Goal: Transaction & Acquisition: Purchase product/service

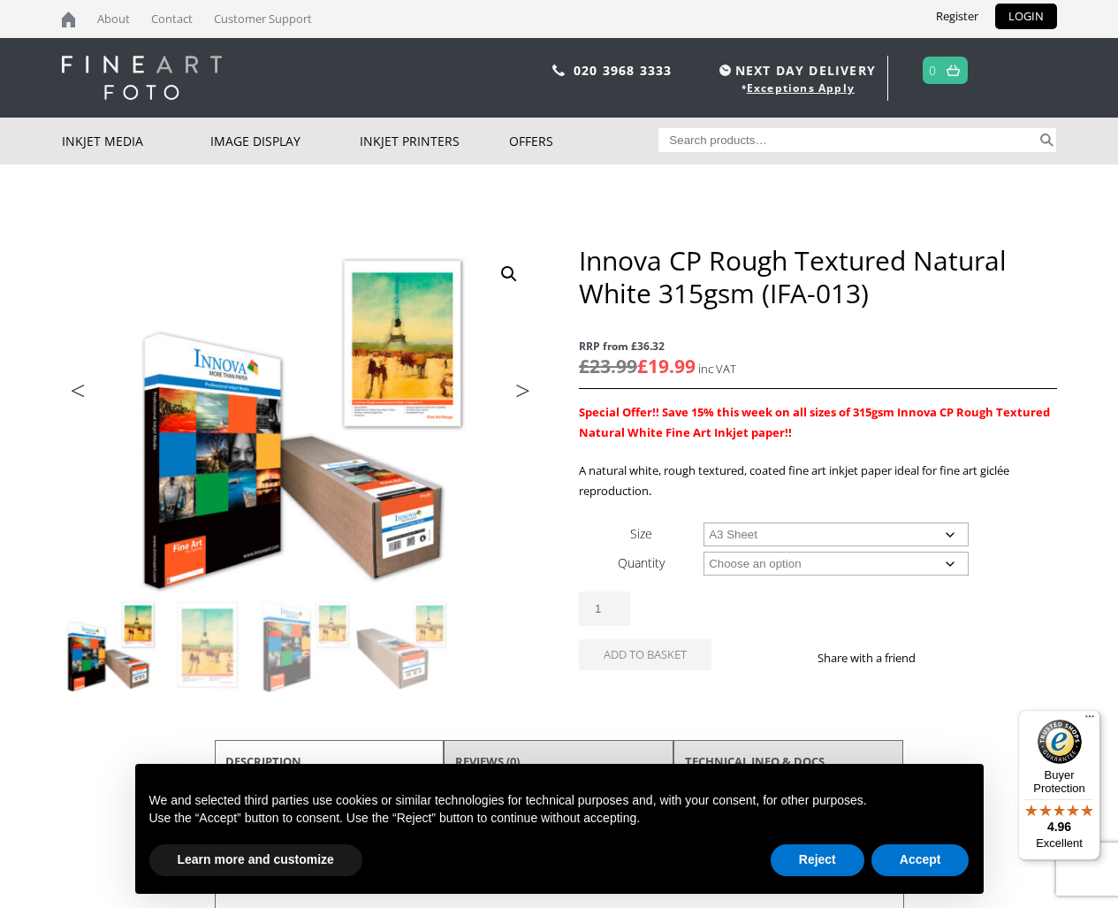
select select "a3-sheet"
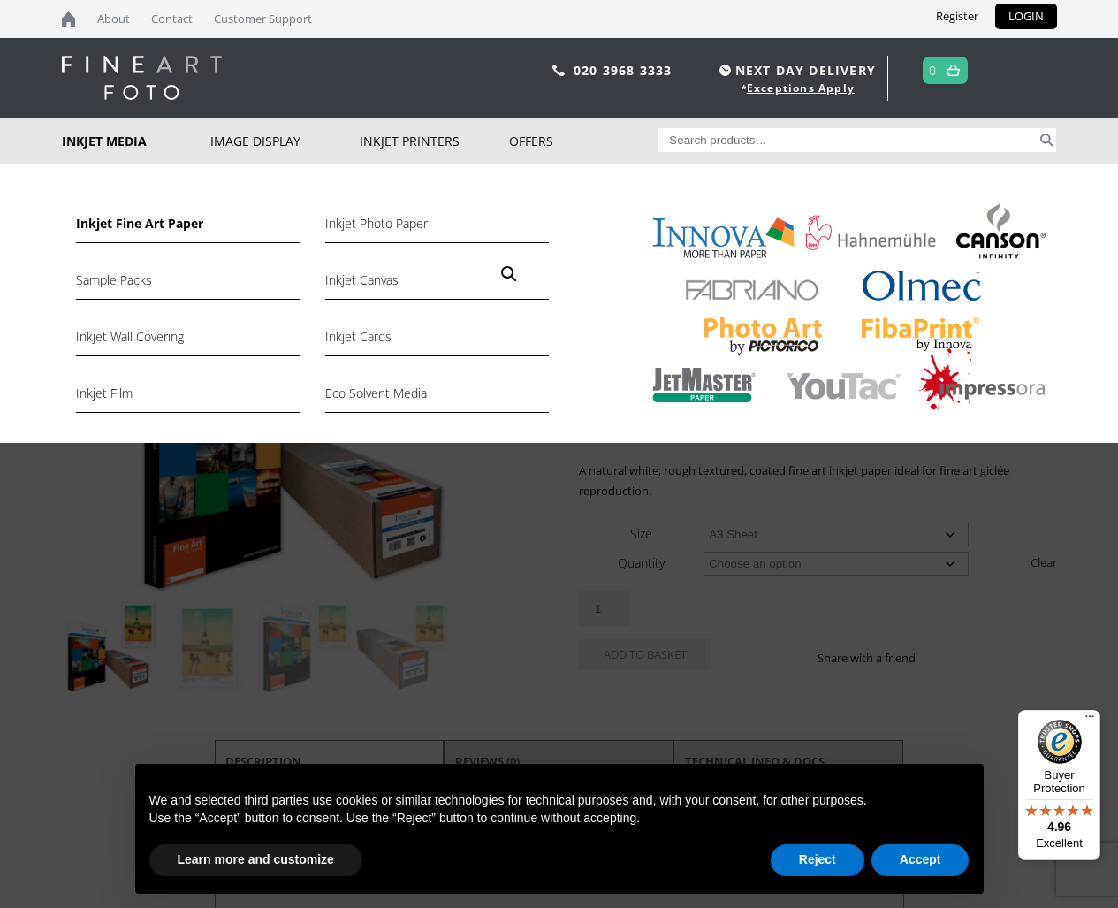
click at [125, 224] on link "Inkjet Fine Art Paper" at bounding box center [188, 228] width 224 height 30
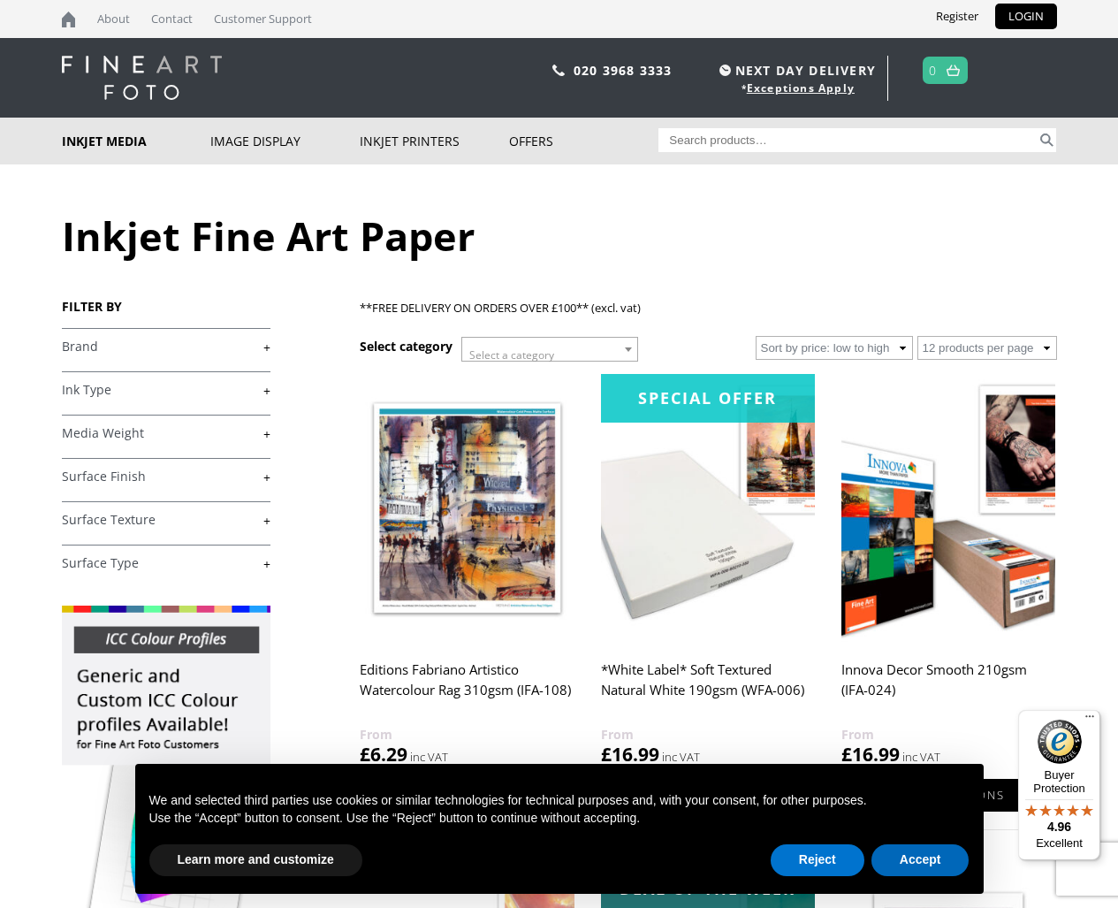
click at [932, 852] on button "Accept" at bounding box center [921, 860] width 98 height 32
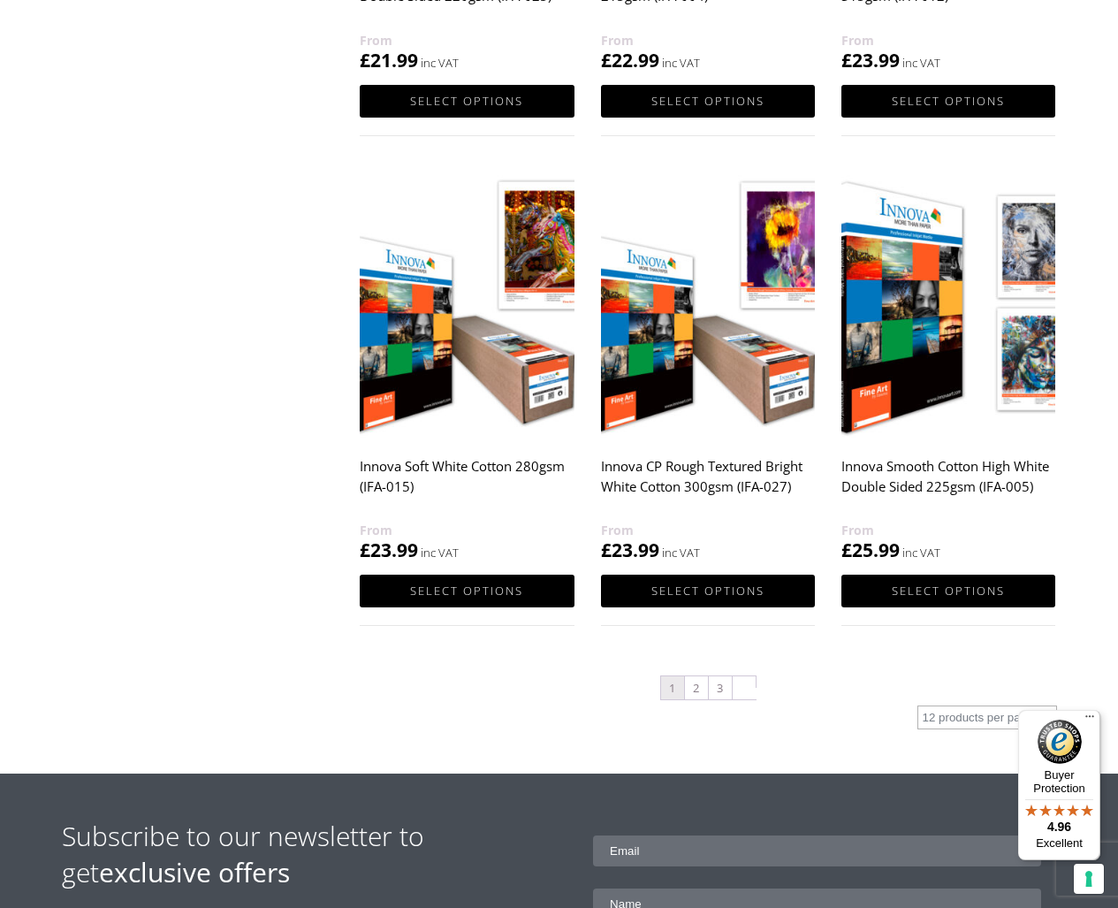
scroll to position [1707, 0]
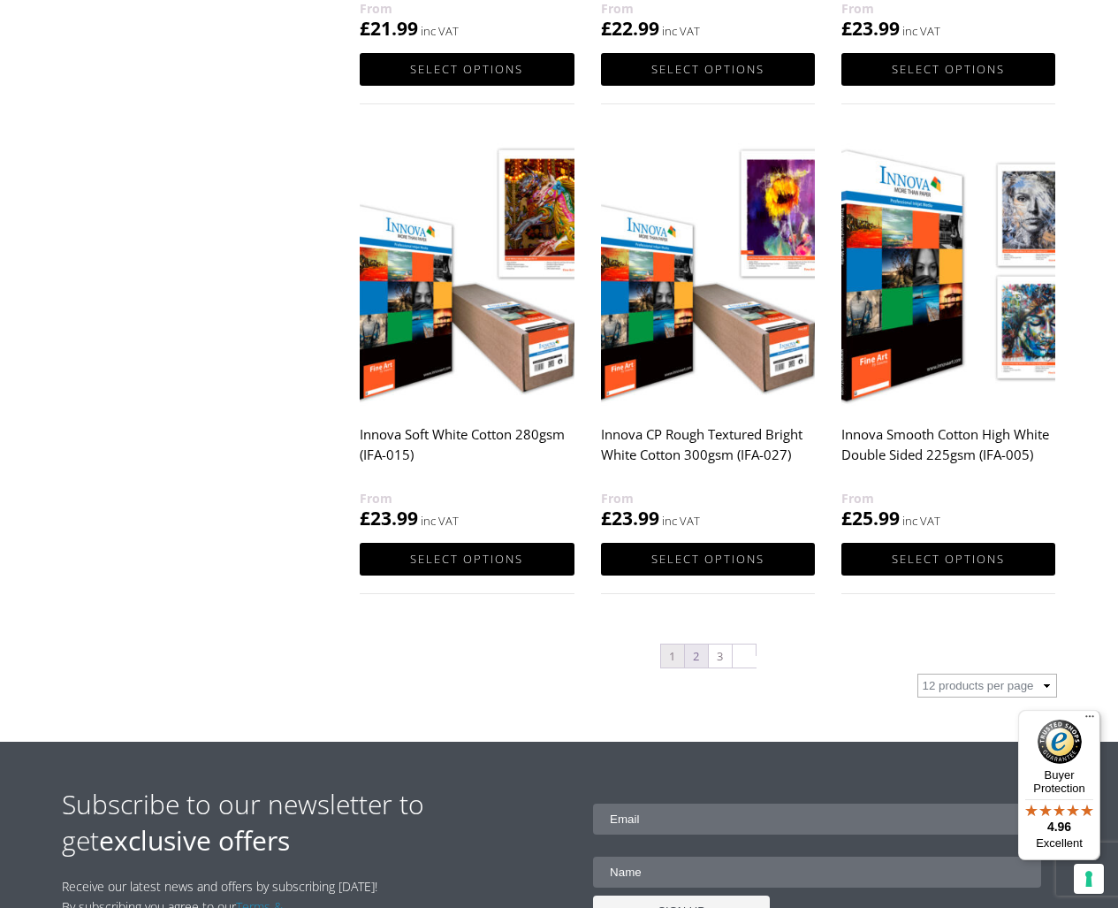
click at [694, 659] on link "2" at bounding box center [696, 655] width 23 height 23
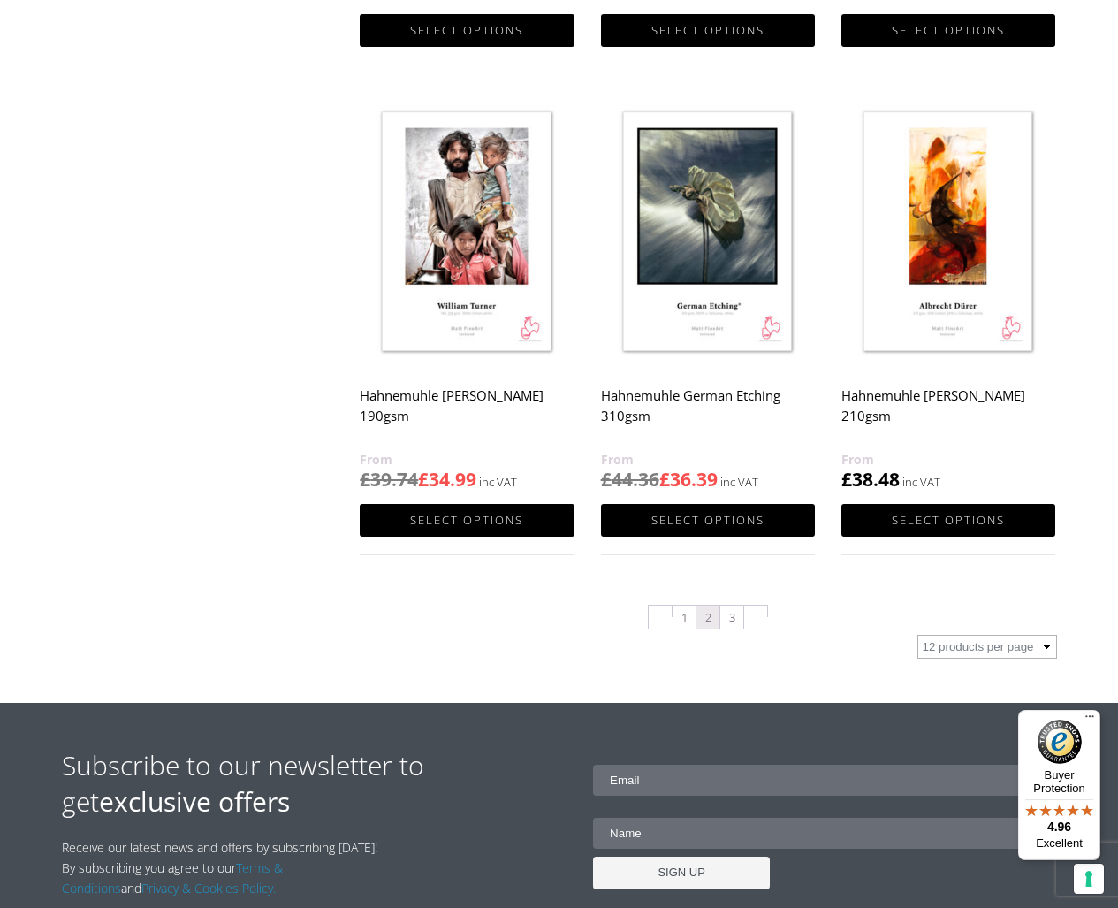
scroll to position [1706, 0]
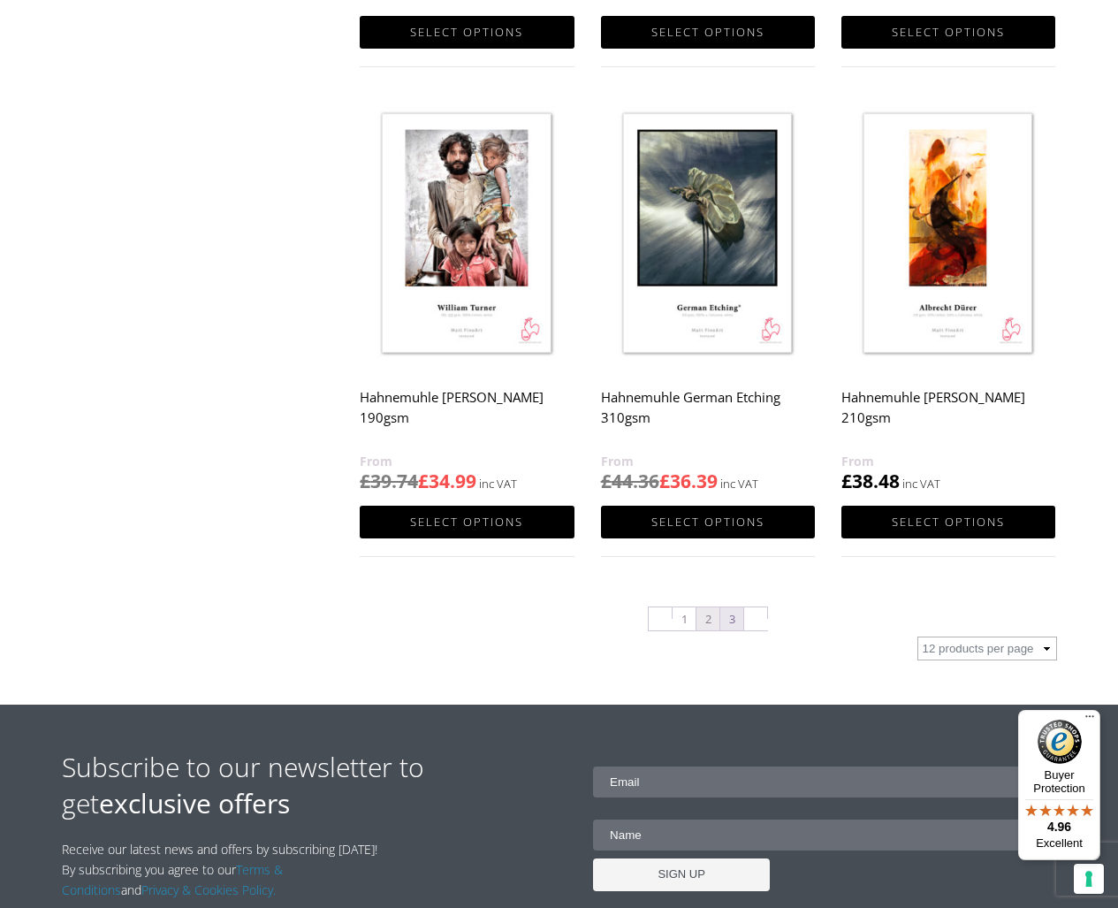
click at [734, 623] on link "3" at bounding box center [731, 618] width 23 height 23
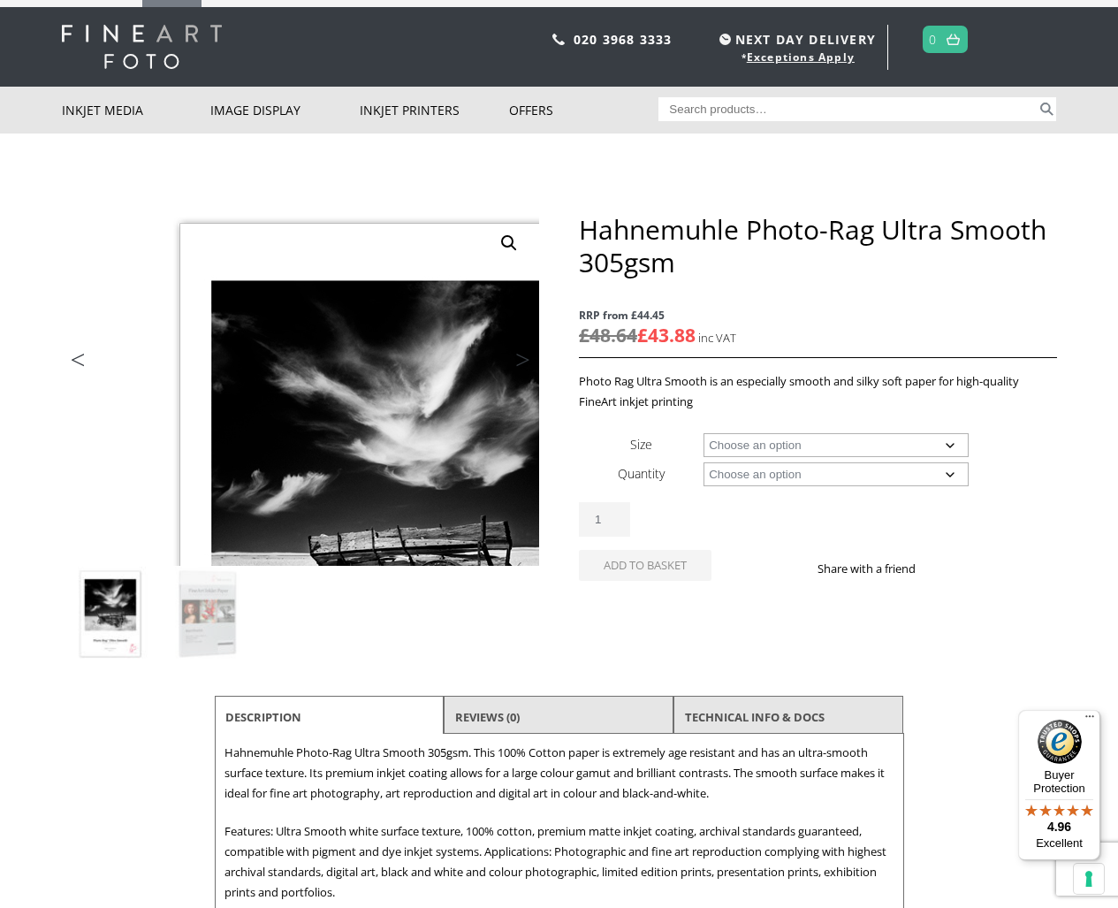
scroll to position [31, 0]
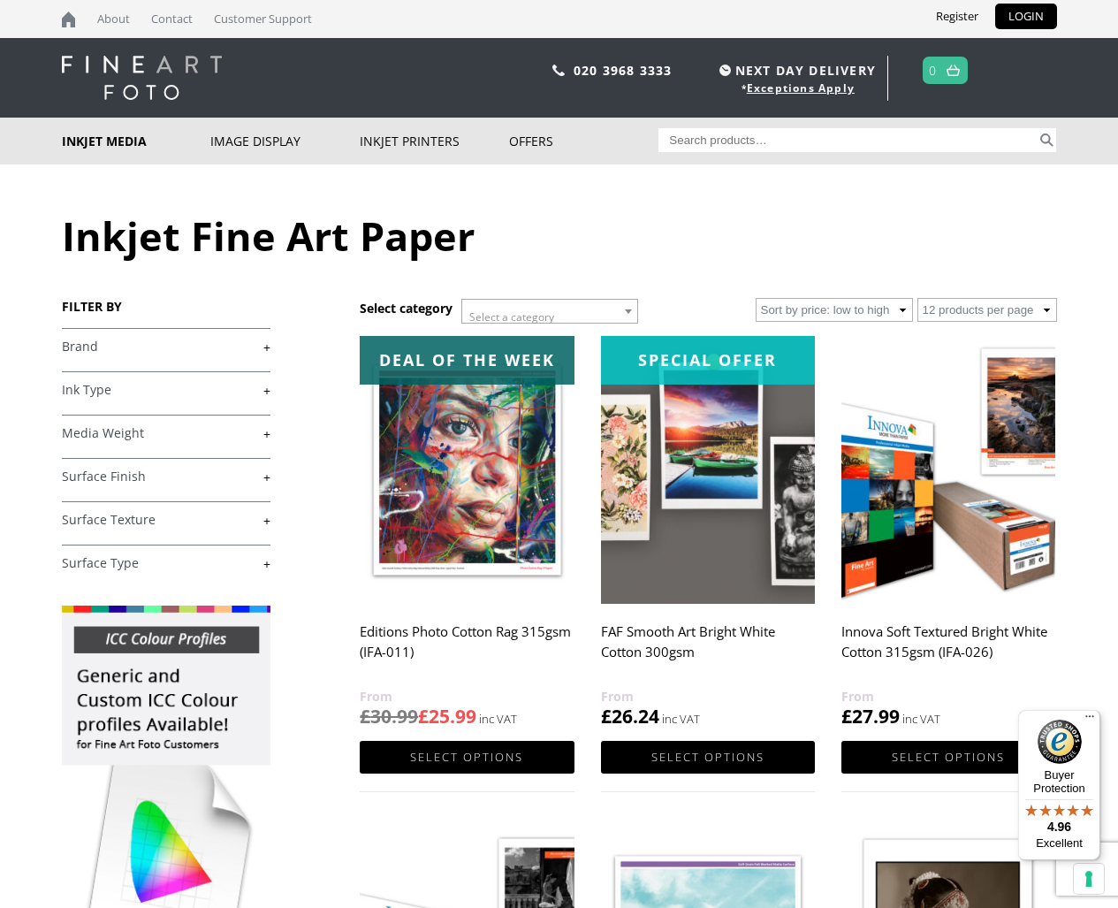
click at [205, 343] on link "+" at bounding box center [166, 347] width 209 height 17
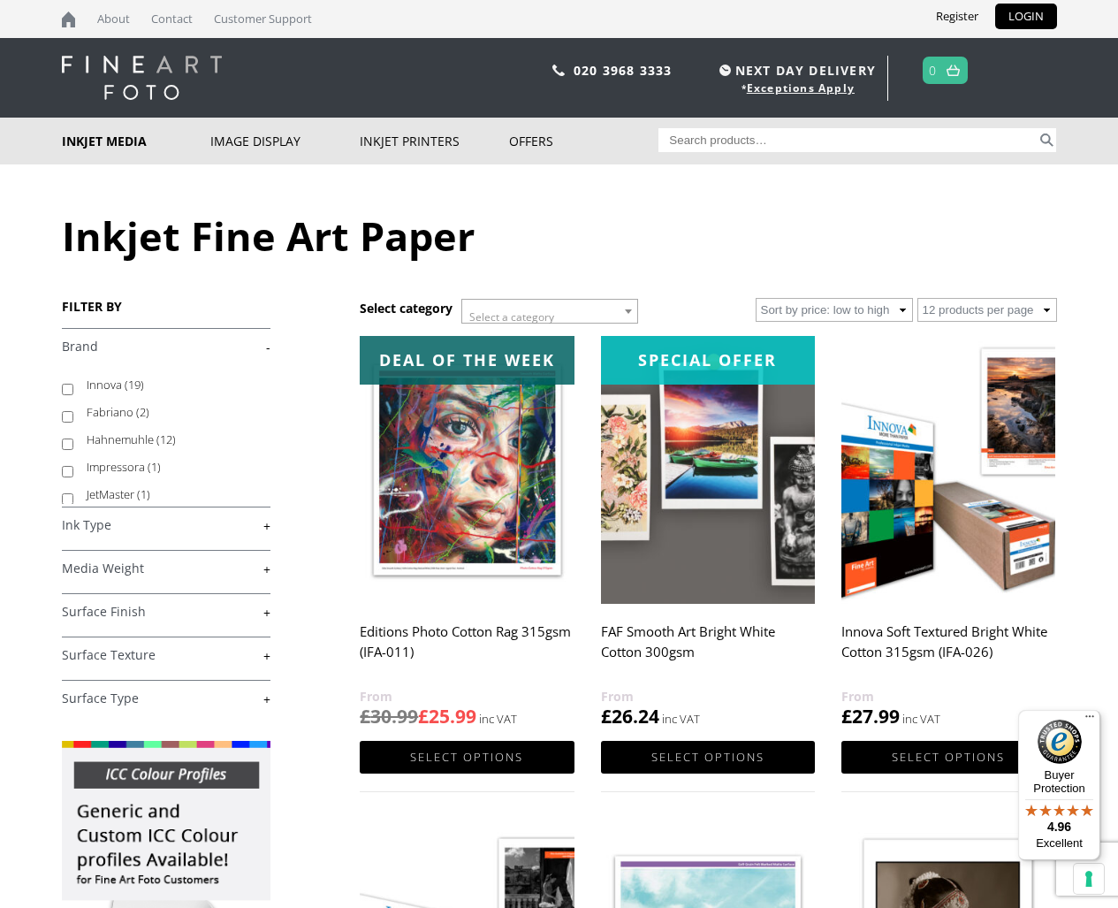
click at [103, 385] on label "Innova (19)" at bounding box center [170, 384] width 167 height 27
click at [73, 385] on input "Innova (19)" at bounding box center [67, 389] width 11 height 11
checkbox input "true"
click at [67, 443] on input "Hahnemuhle (12)" at bounding box center [67, 443] width 11 height 11
checkbox input "true"
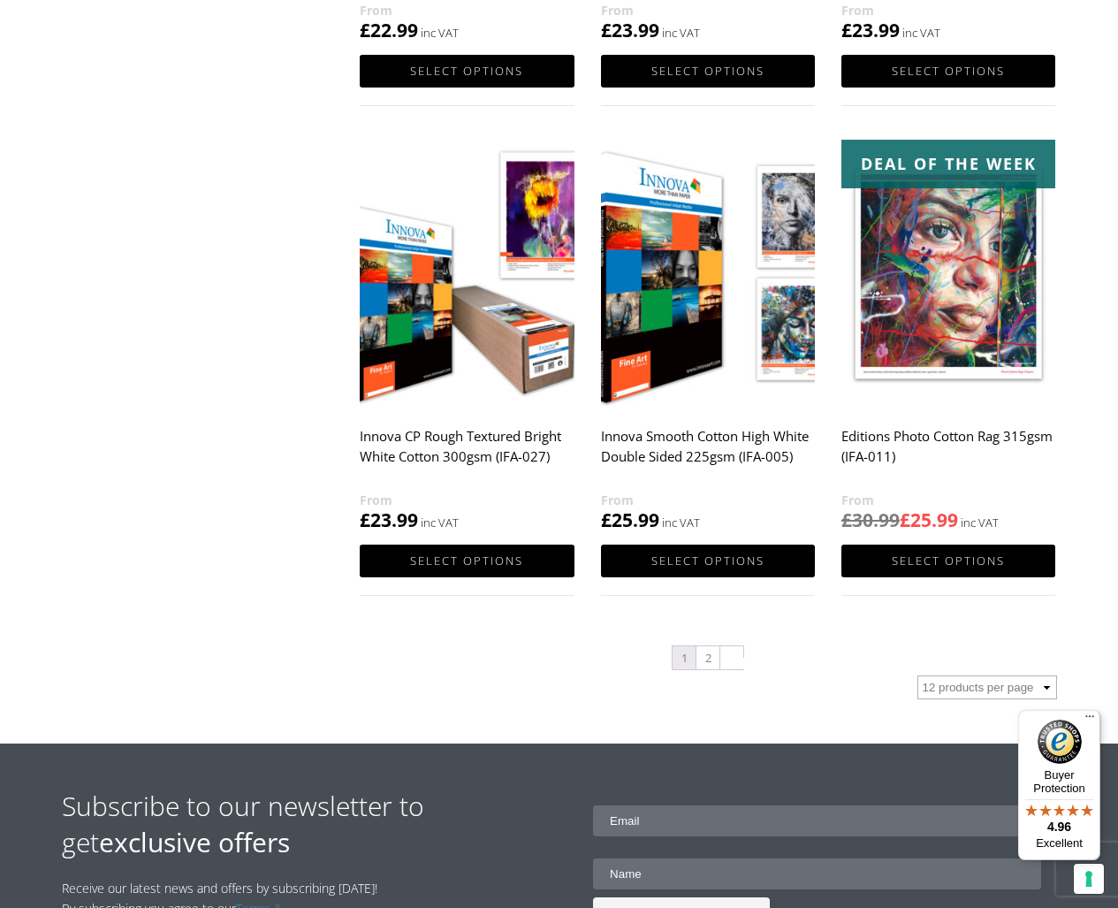
scroll to position [1671, 0]
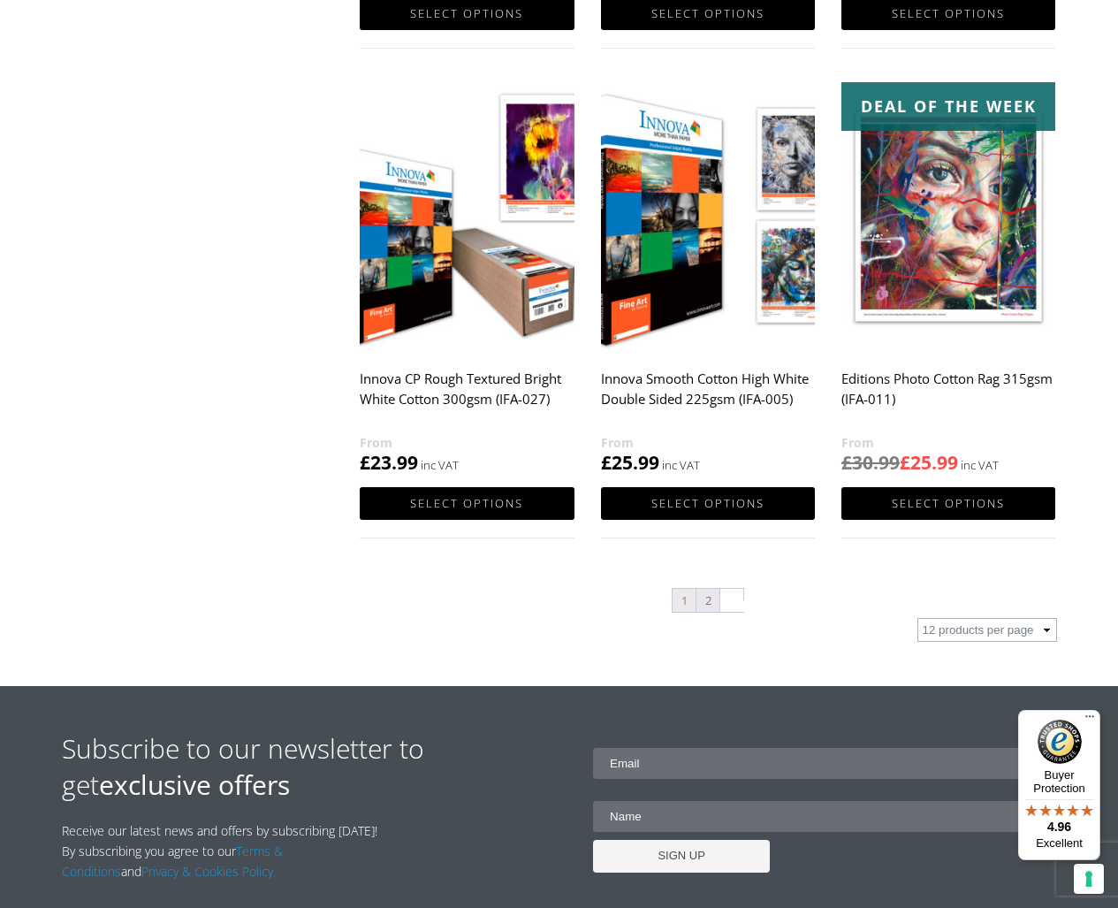
click at [707, 602] on link "2" at bounding box center [708, 600] width 23 height 23
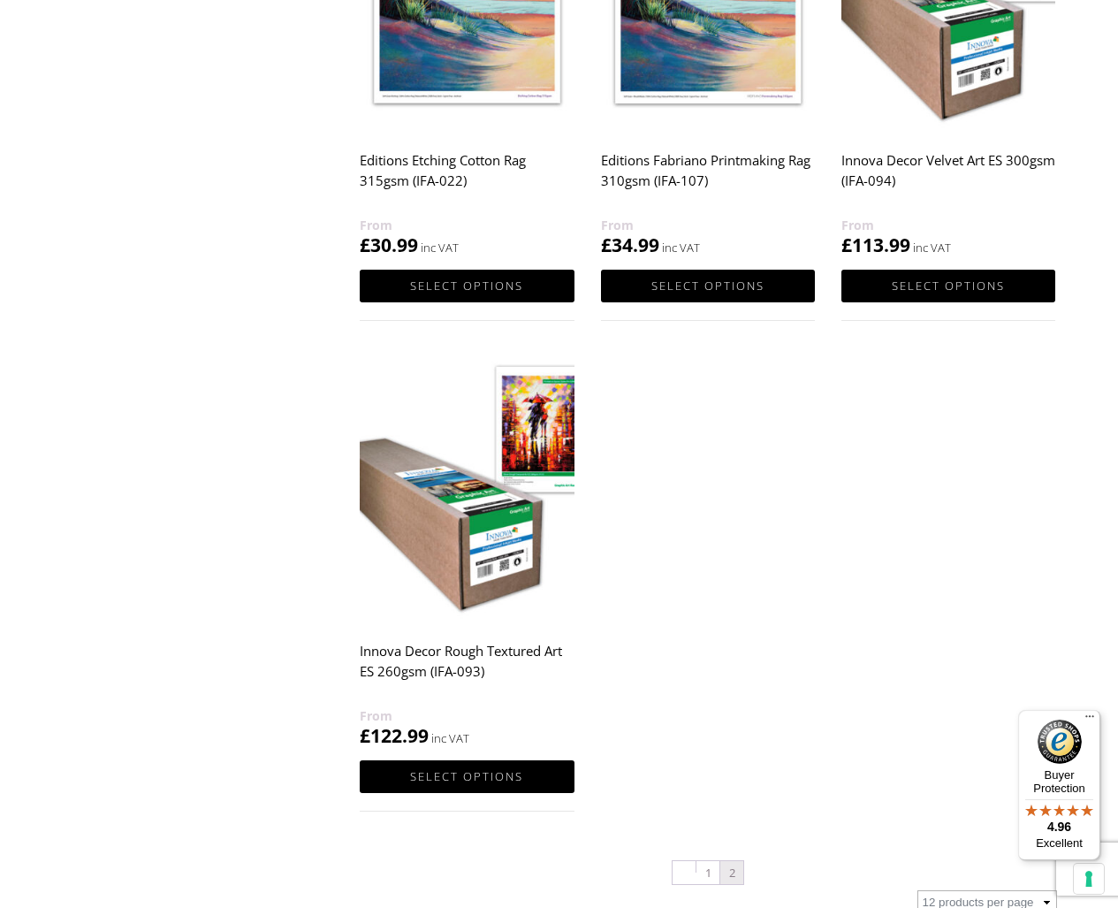
scroll to position [965, 0]
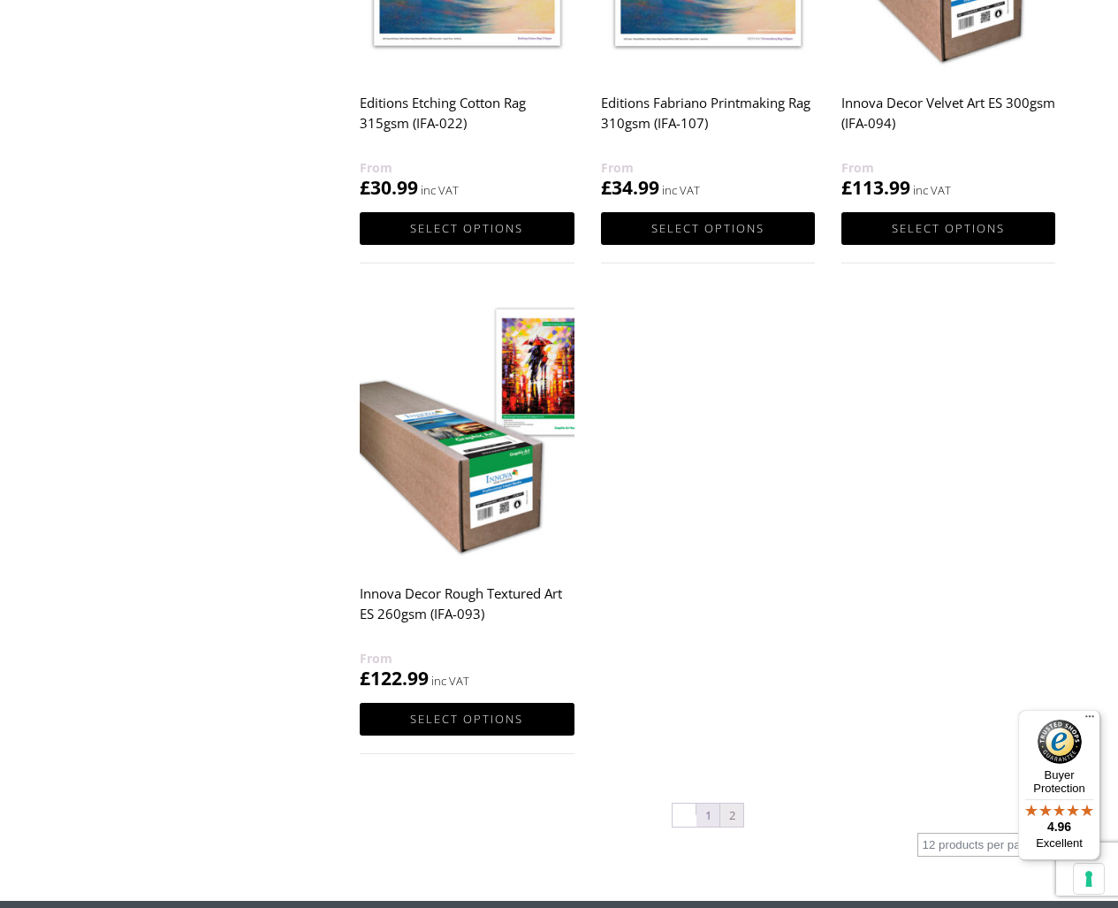
click at [711, 819] on link "1" at bounding box center [708, 815] width 23 height 23
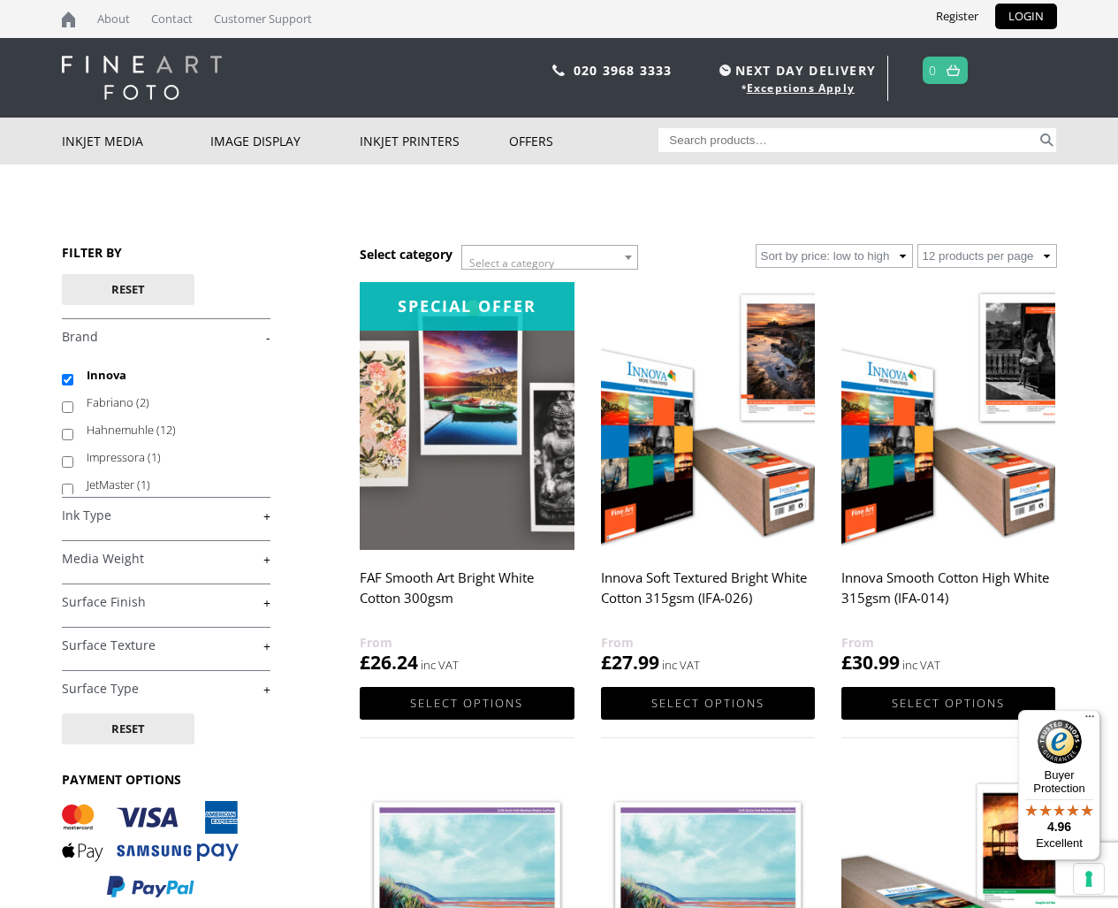
scroll to position [0, 0]
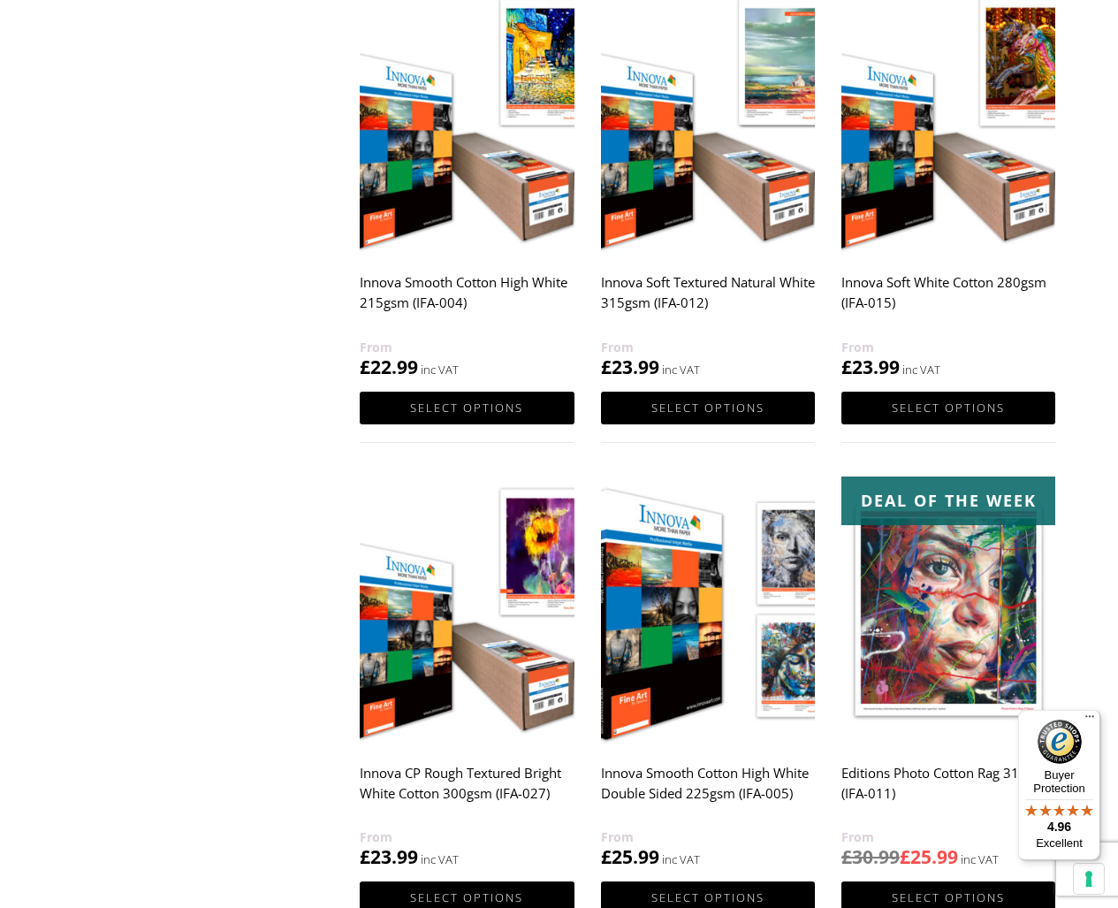
scroll to position [1519, 0]
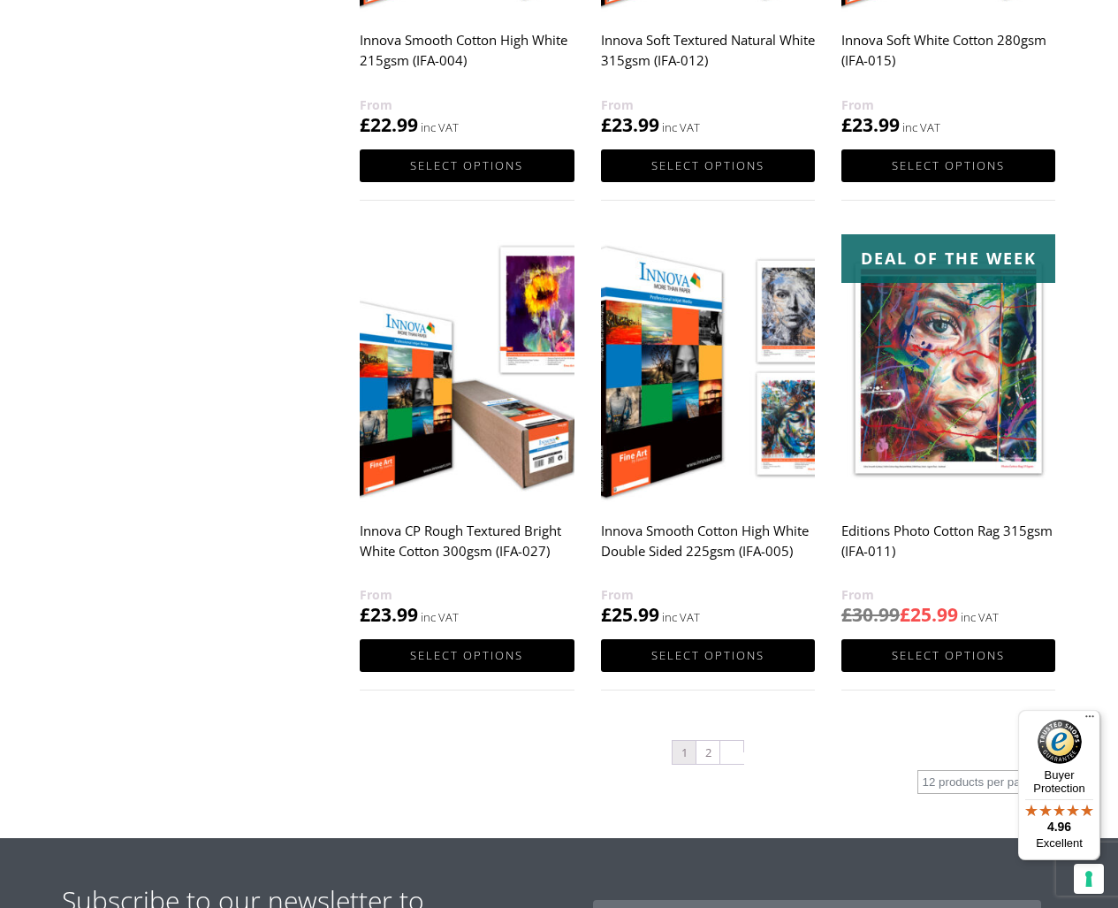
click at [709, 384] on img at bounding box center [708, 368] width 214 height 268
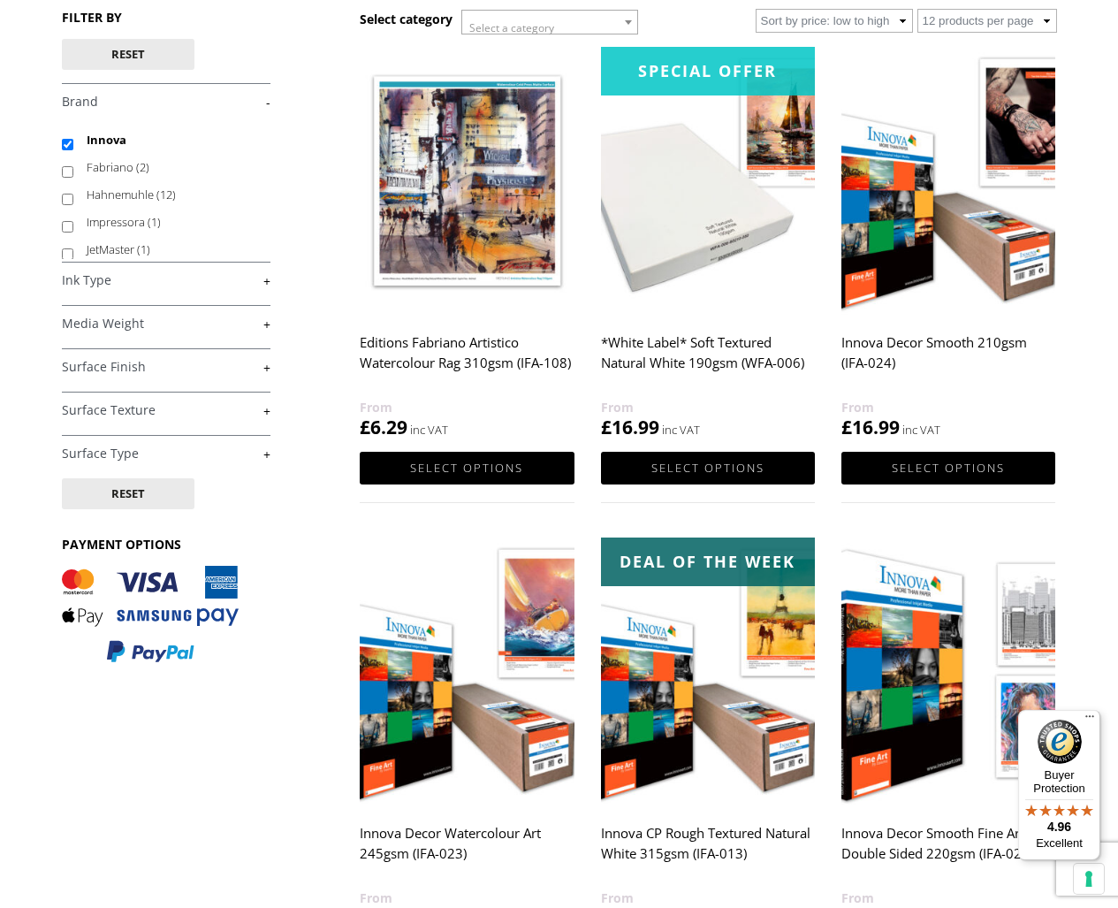
scroll to position [223, 0]
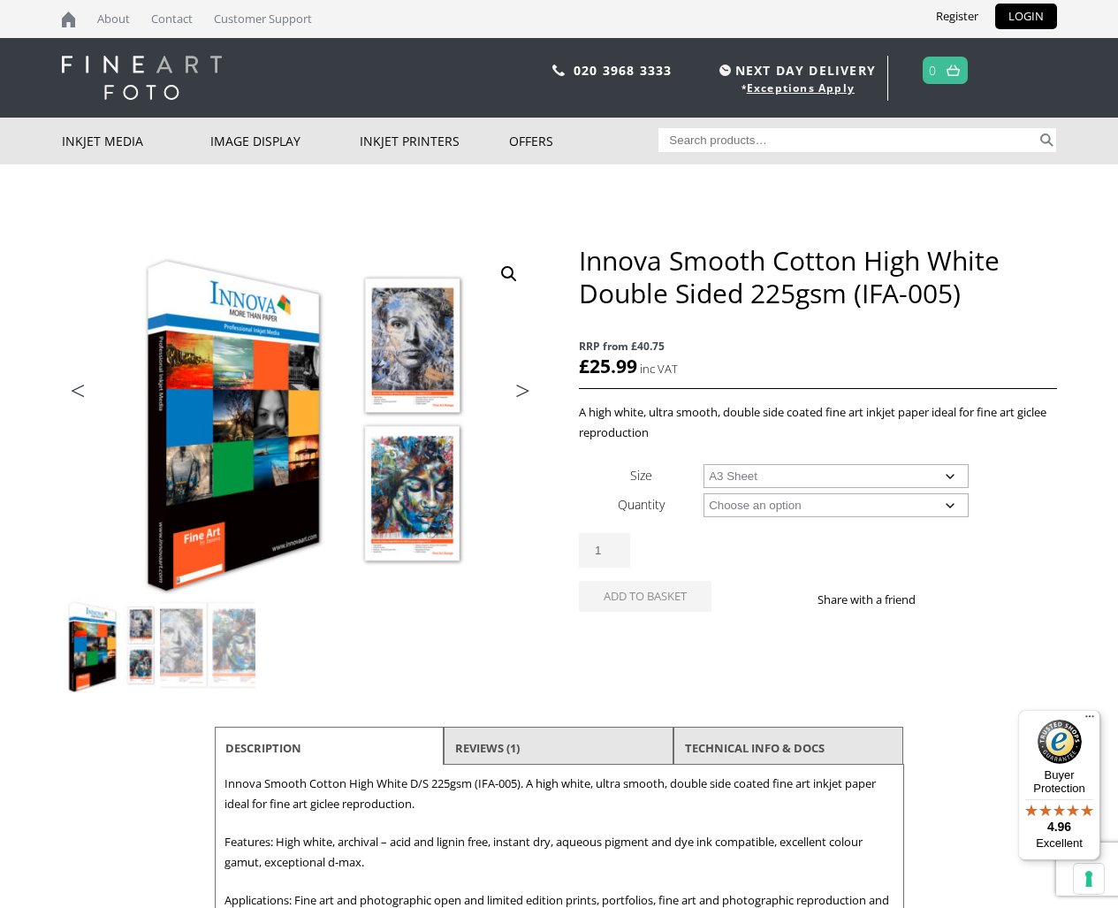
select select "a3-sheet"
select select "25-sheets"
select select "a3-sheet"
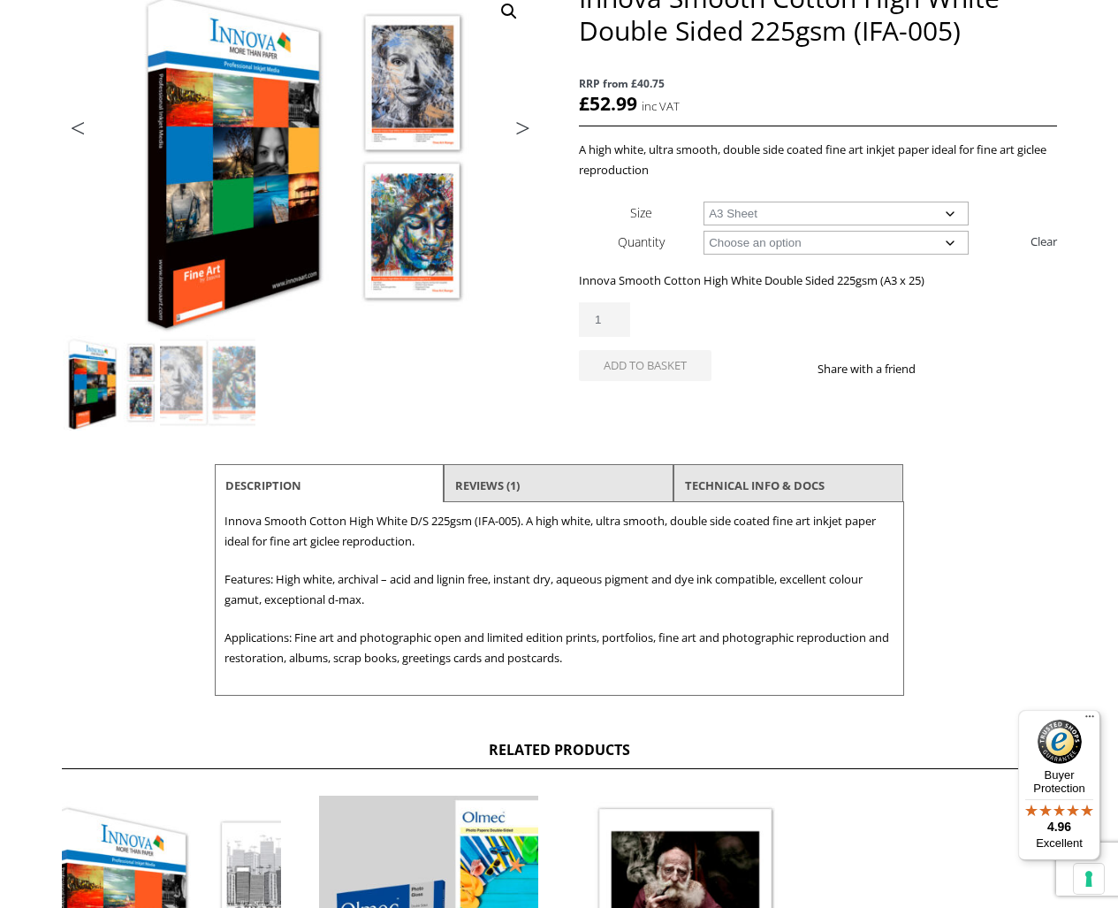
scroll to position [274, 0]
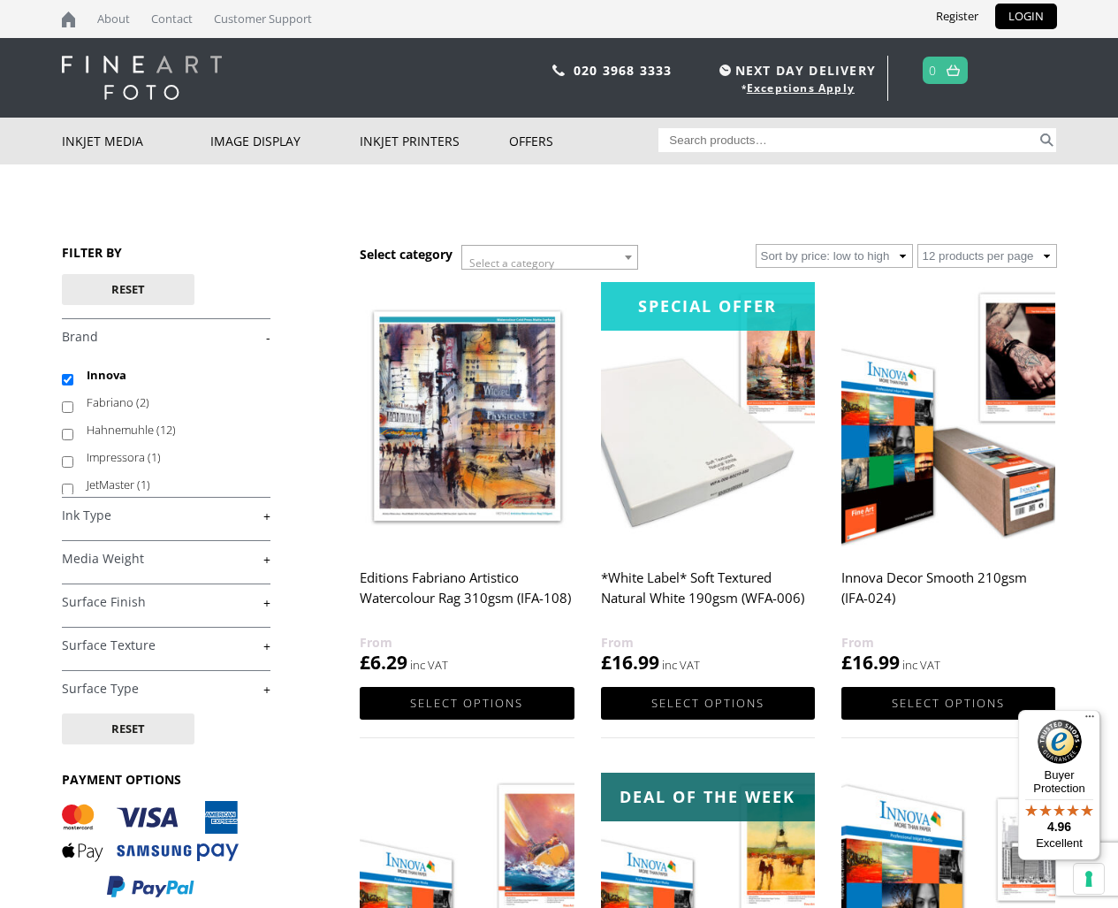
click at [67, 434] on input "Hahnemuhle (12)" at bounding box center [67, 434] width 11 height 11
checkbox input "true"
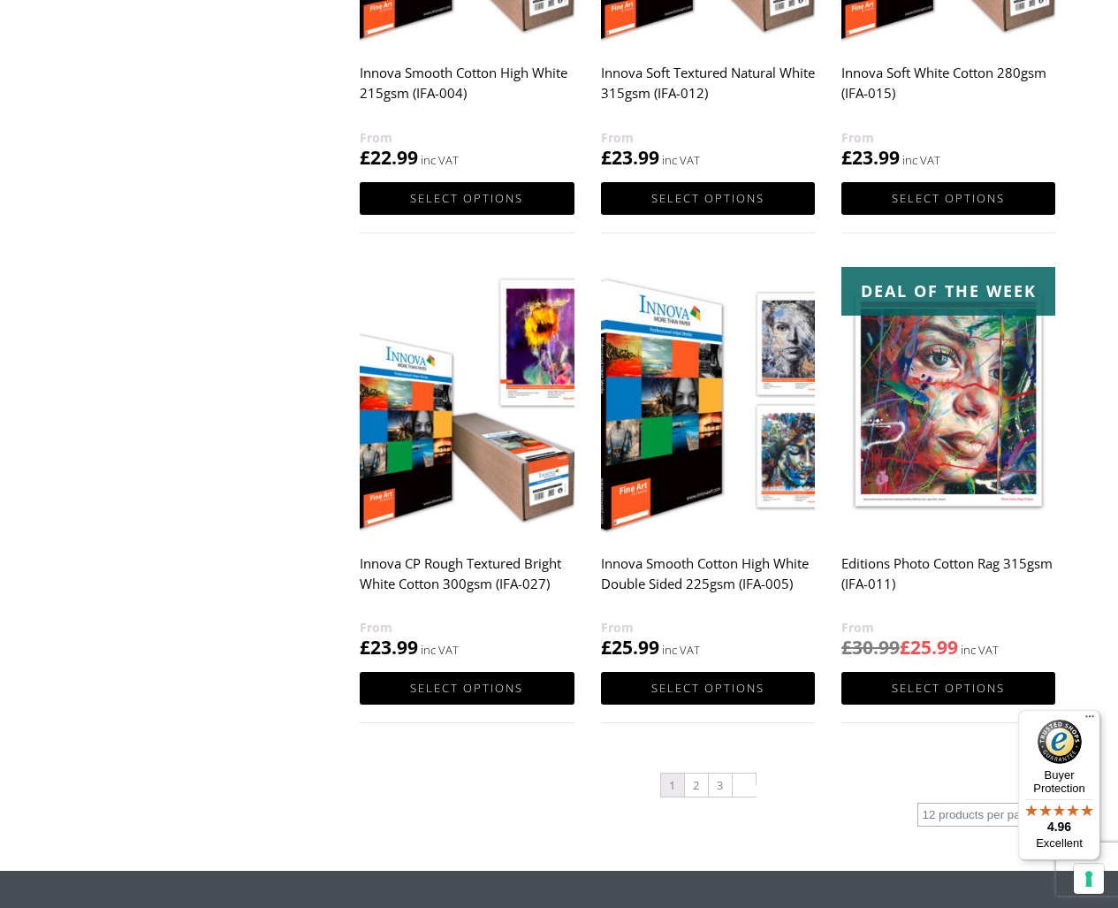
scroll to position [1527, 0]
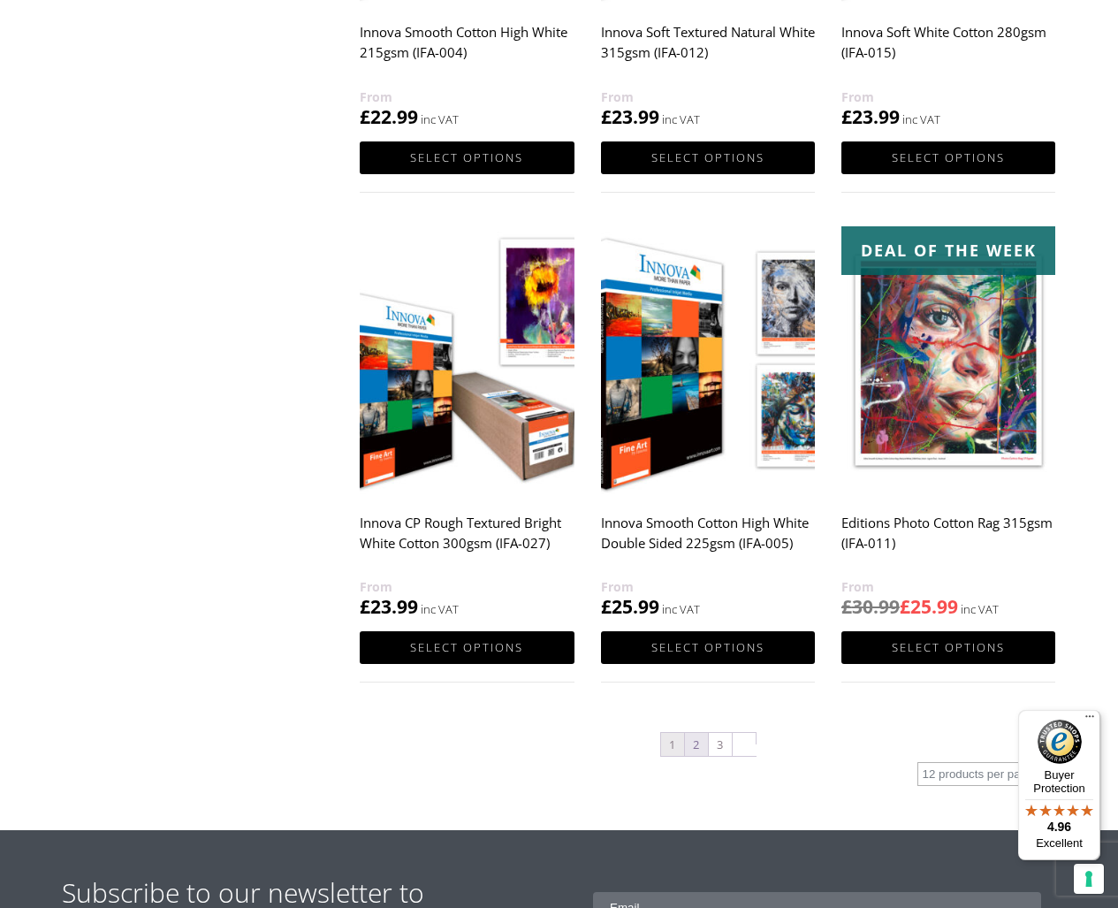
click at [697, 745] on link "2" at bounding box center [696, 744] width 23 height 23
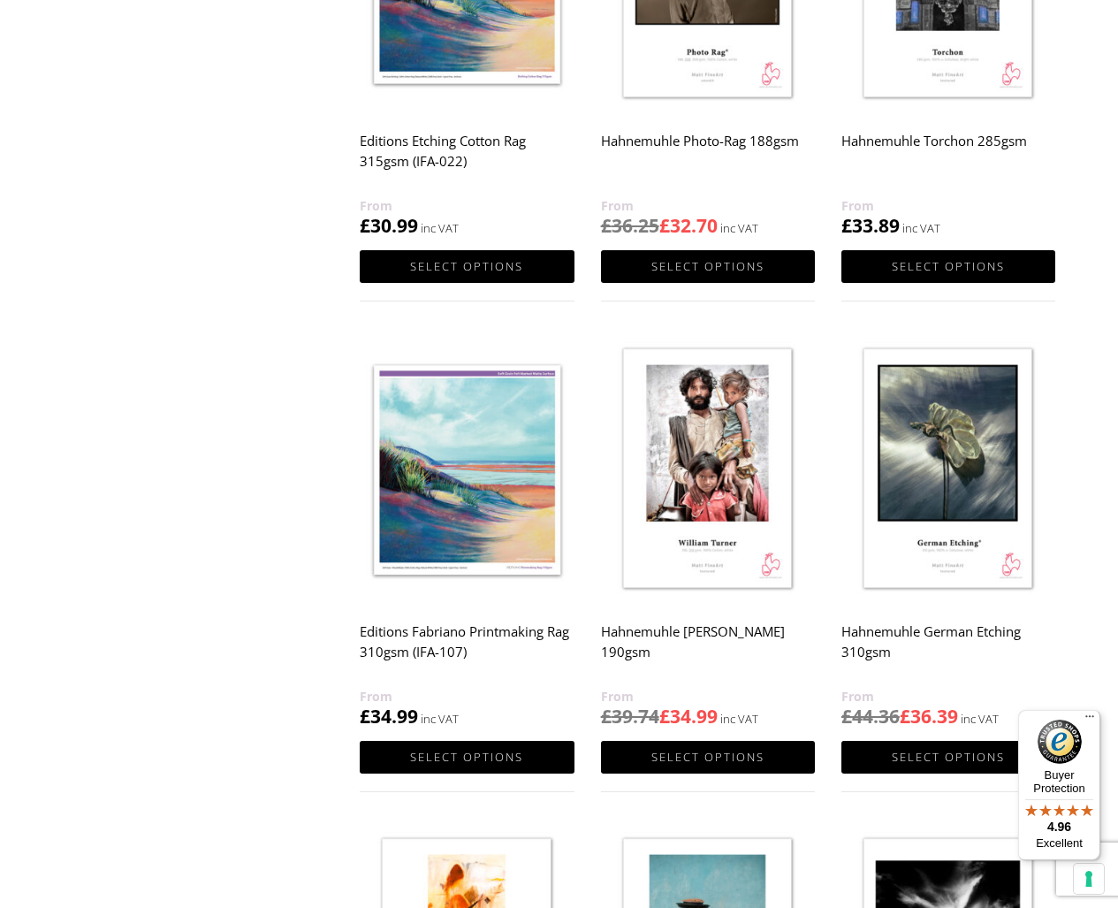
scroll to position [957, 0]
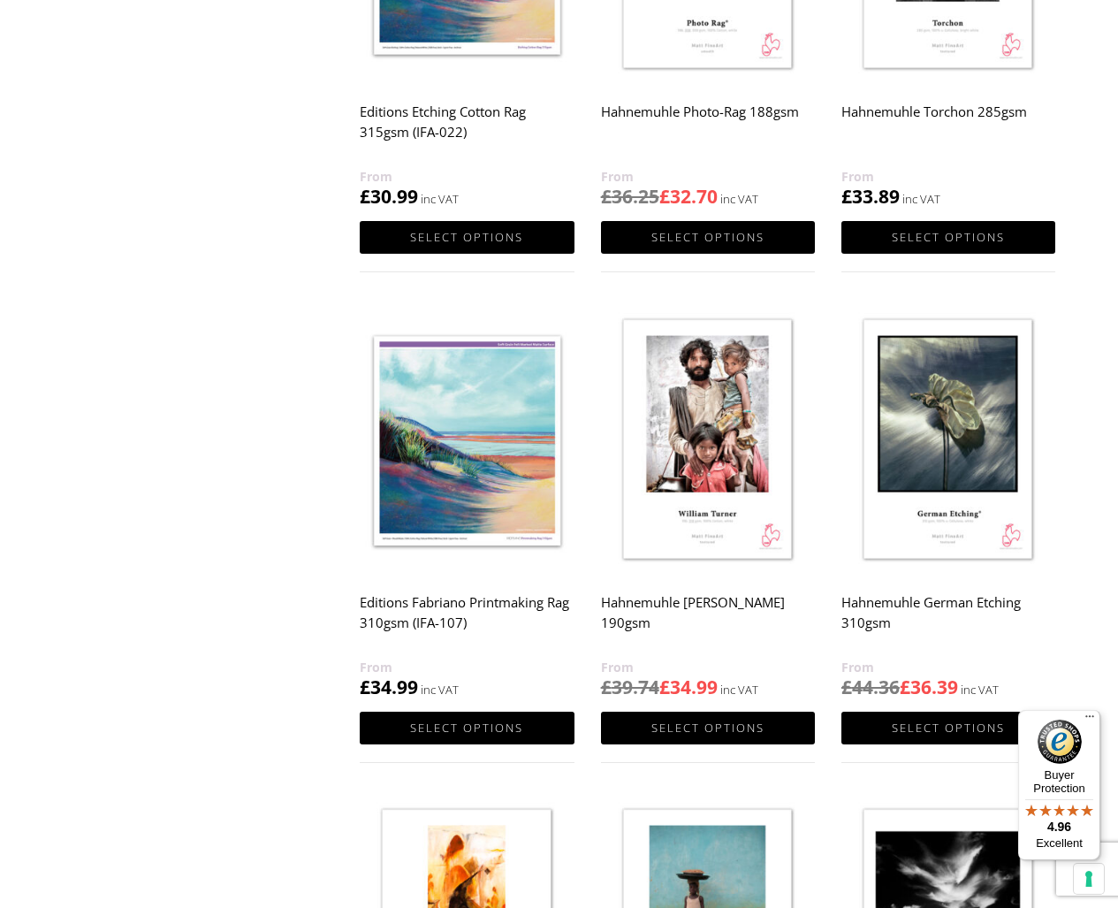
click at [700, 378] on img at bounding box center [708, 441] width 214 height 268
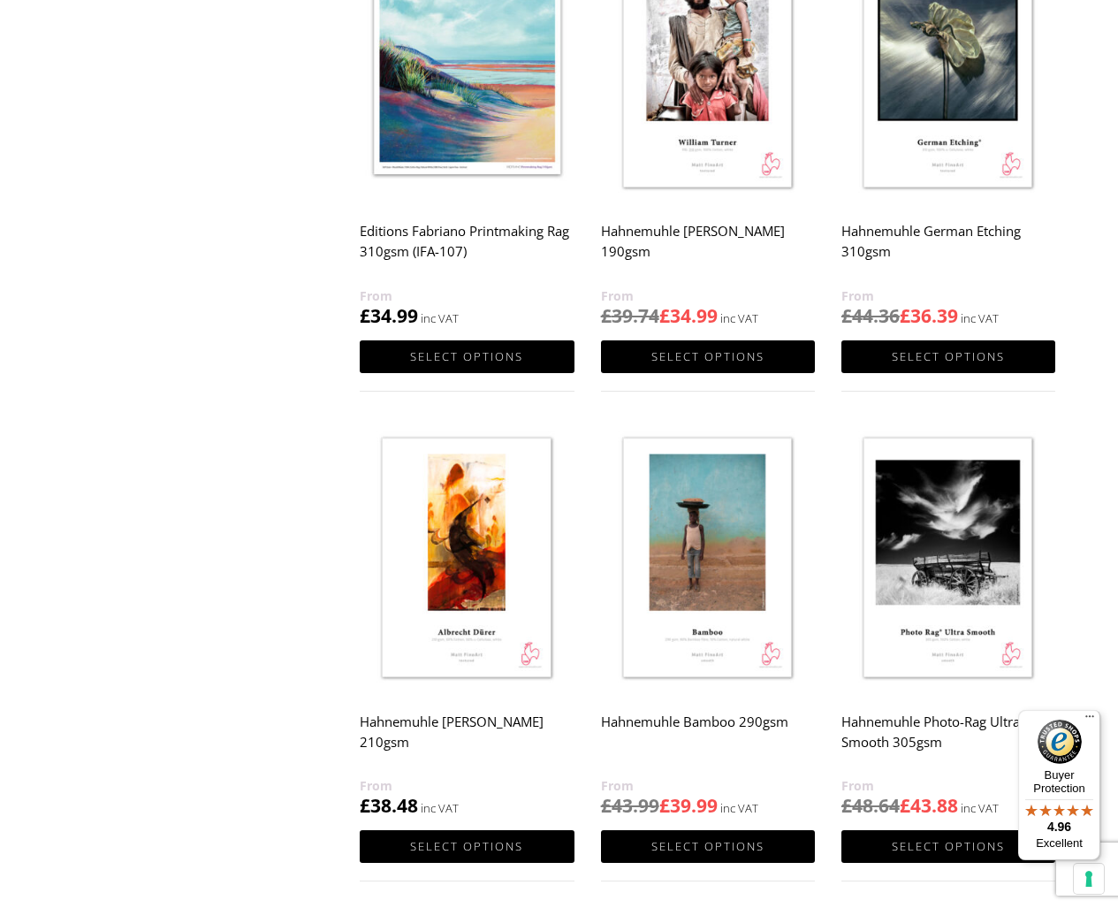
scroll to position [1498, 0]
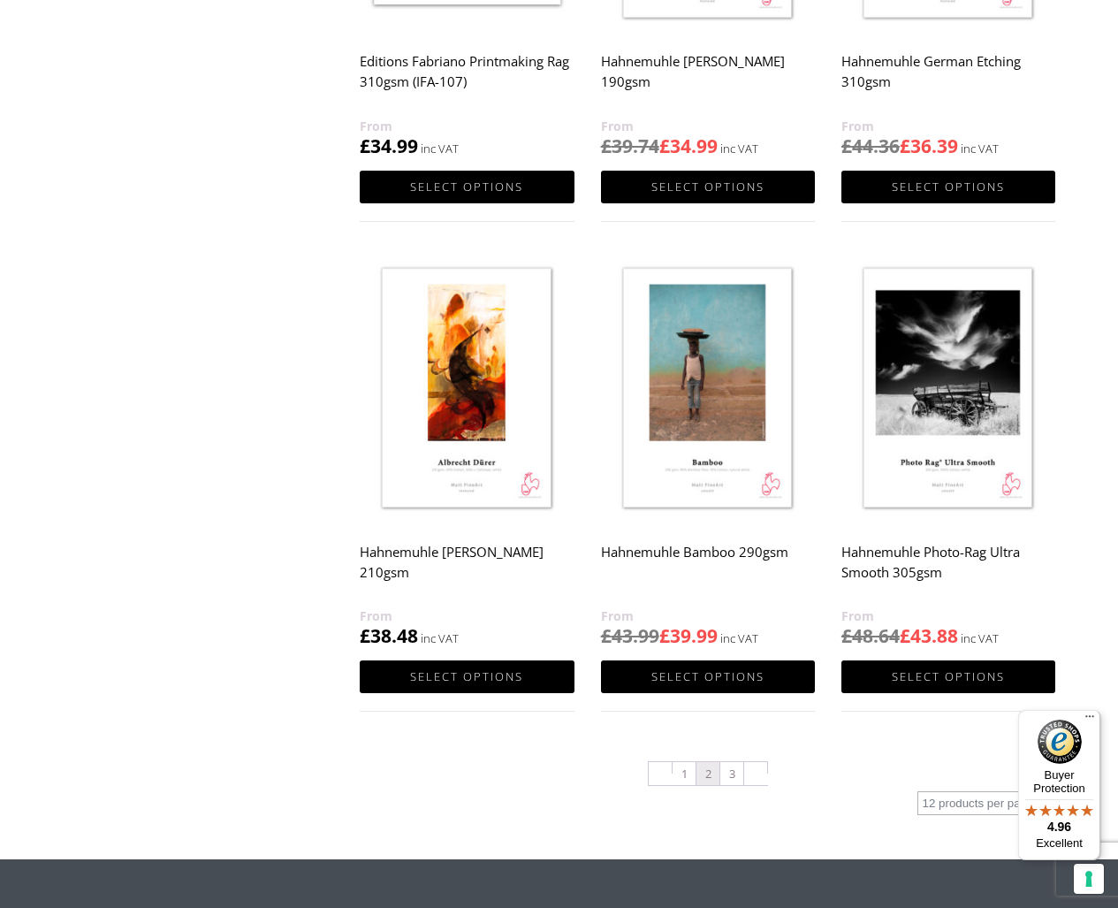
click at [964, 400] on img at bounding box center [949, 389] width 214 height 268
click at [930, 469] on img at bounding box center [949, 389] width 214 height 268
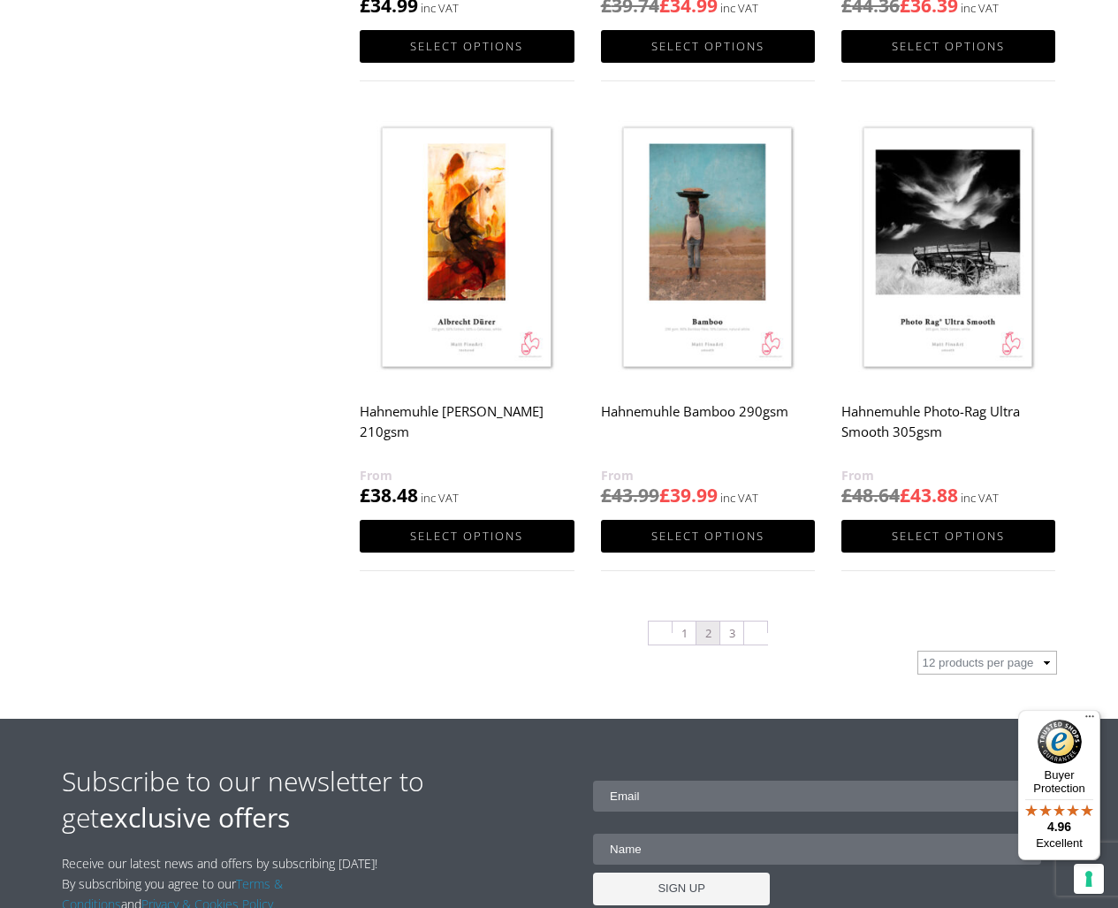
scroll to position [1651, 0]
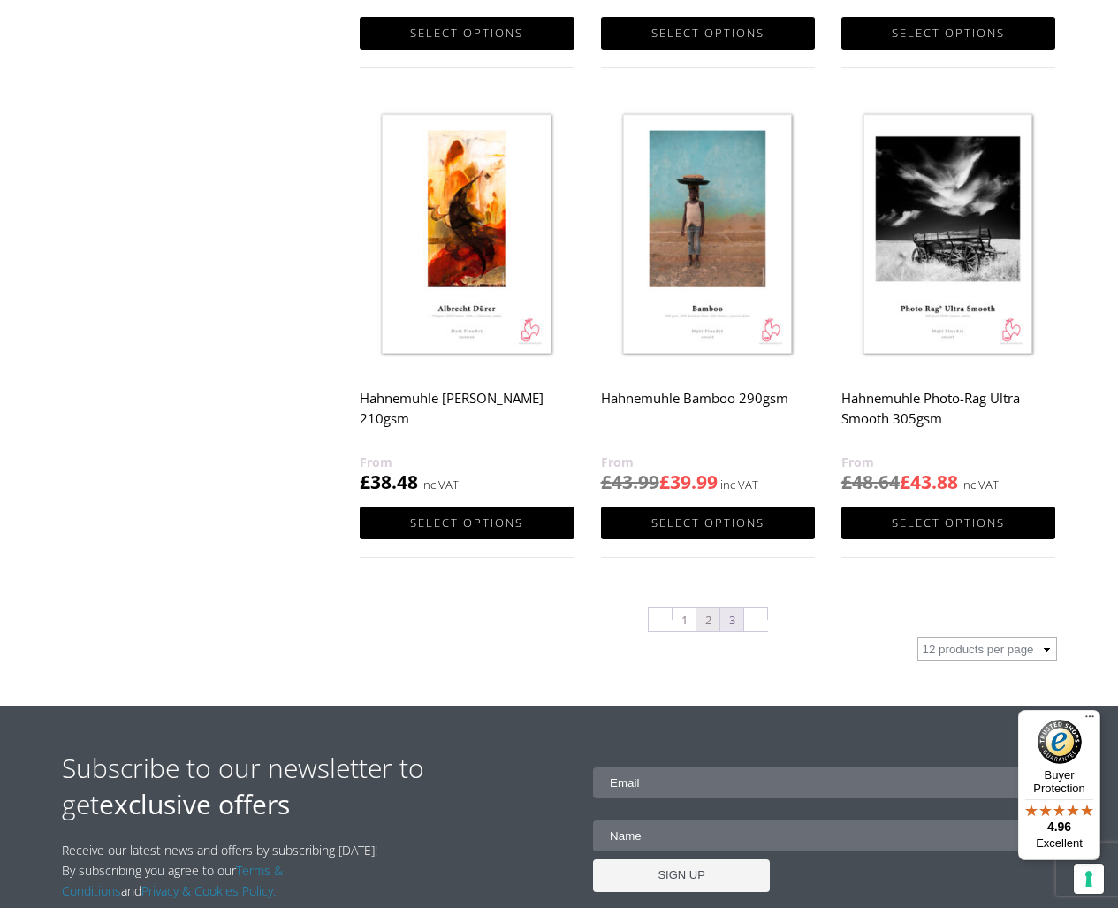
click at [733, 619] on link "3" at bounding box center [731, 619] width 23 height 23
click at [732, 621] on link "3" at bounding box center [731, 619] width 23 height 23
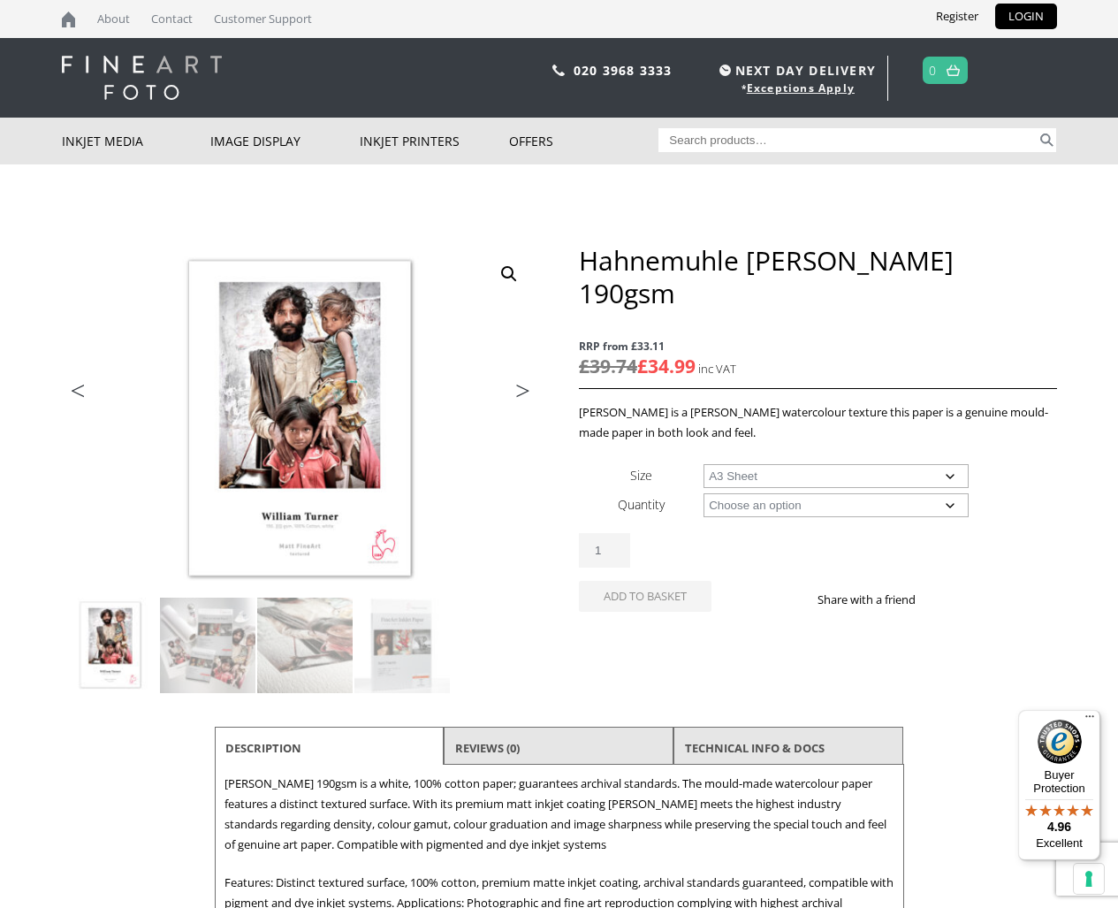
select select "a3-sheet"
select select "25-sheets"
select select "a3-sheet"
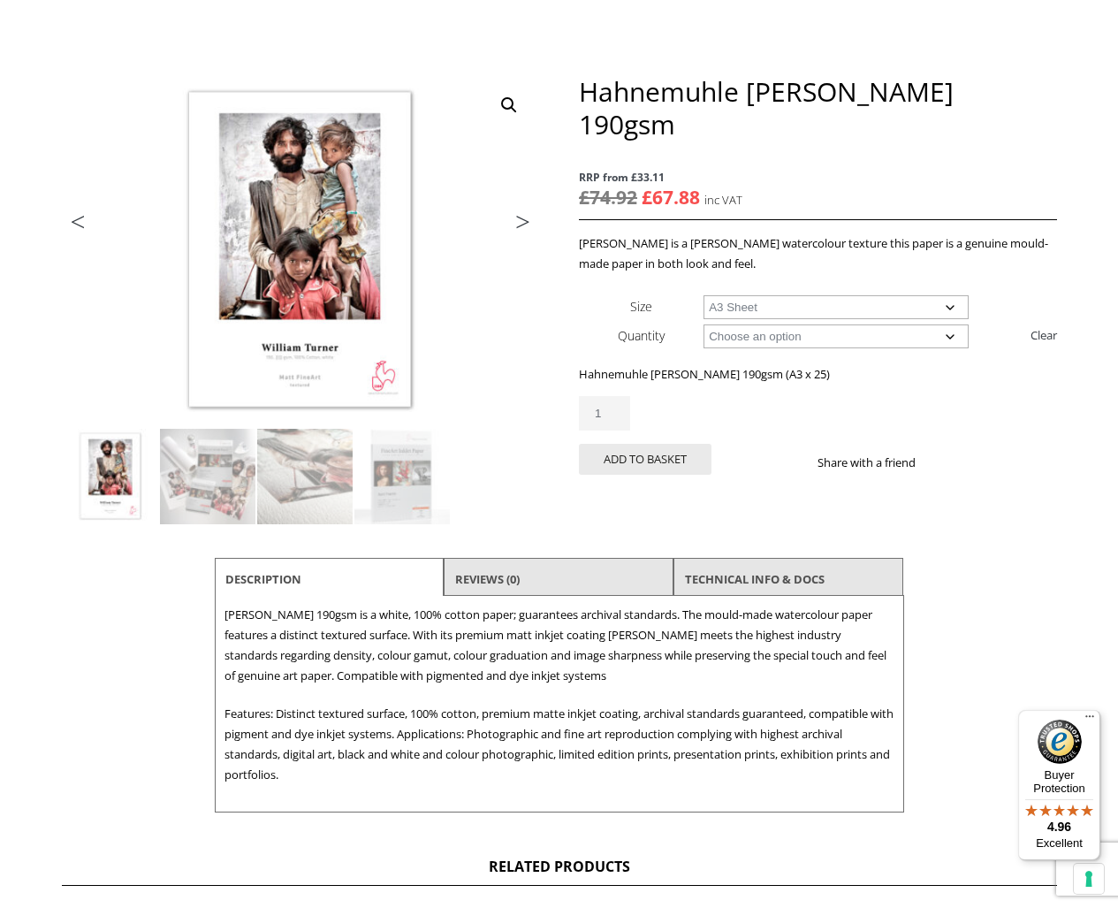
scroll to position [234, 0]
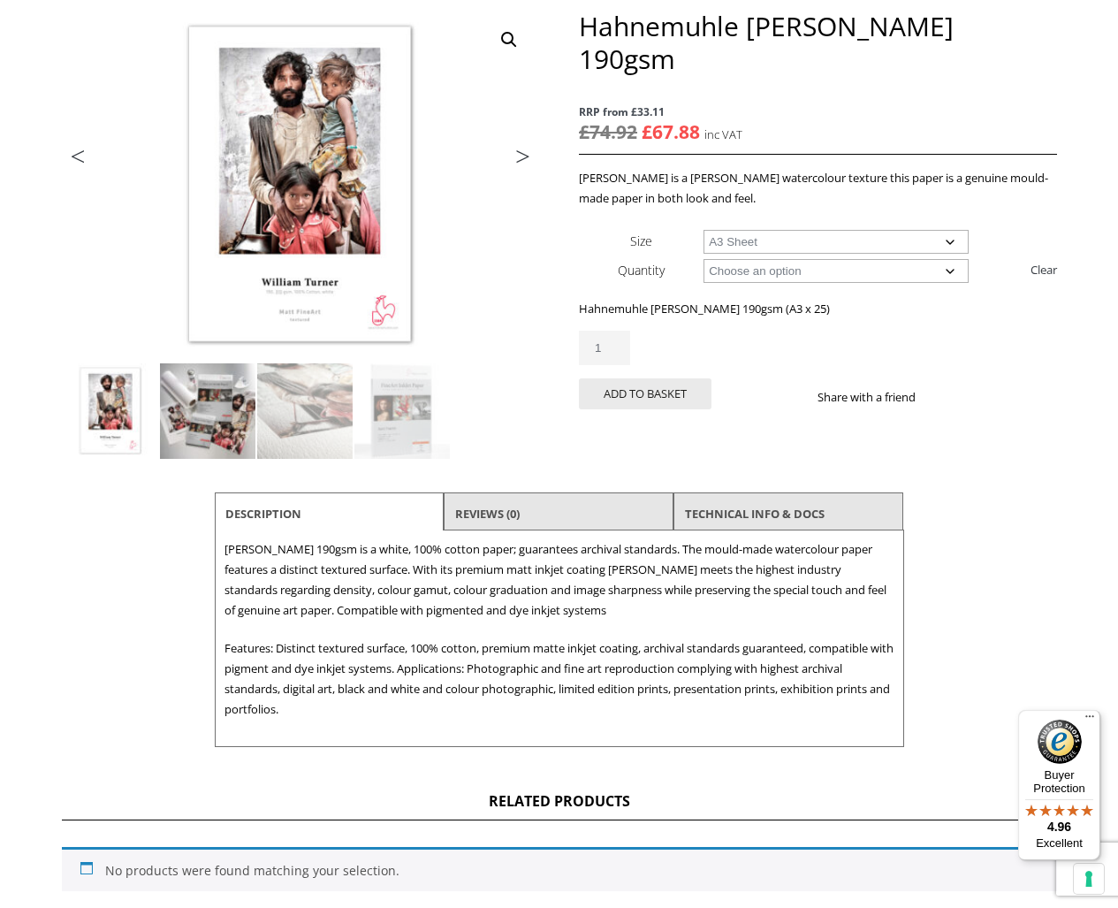
click at [179, 399] on img at bounding box center [207, 410] width 95 height 95
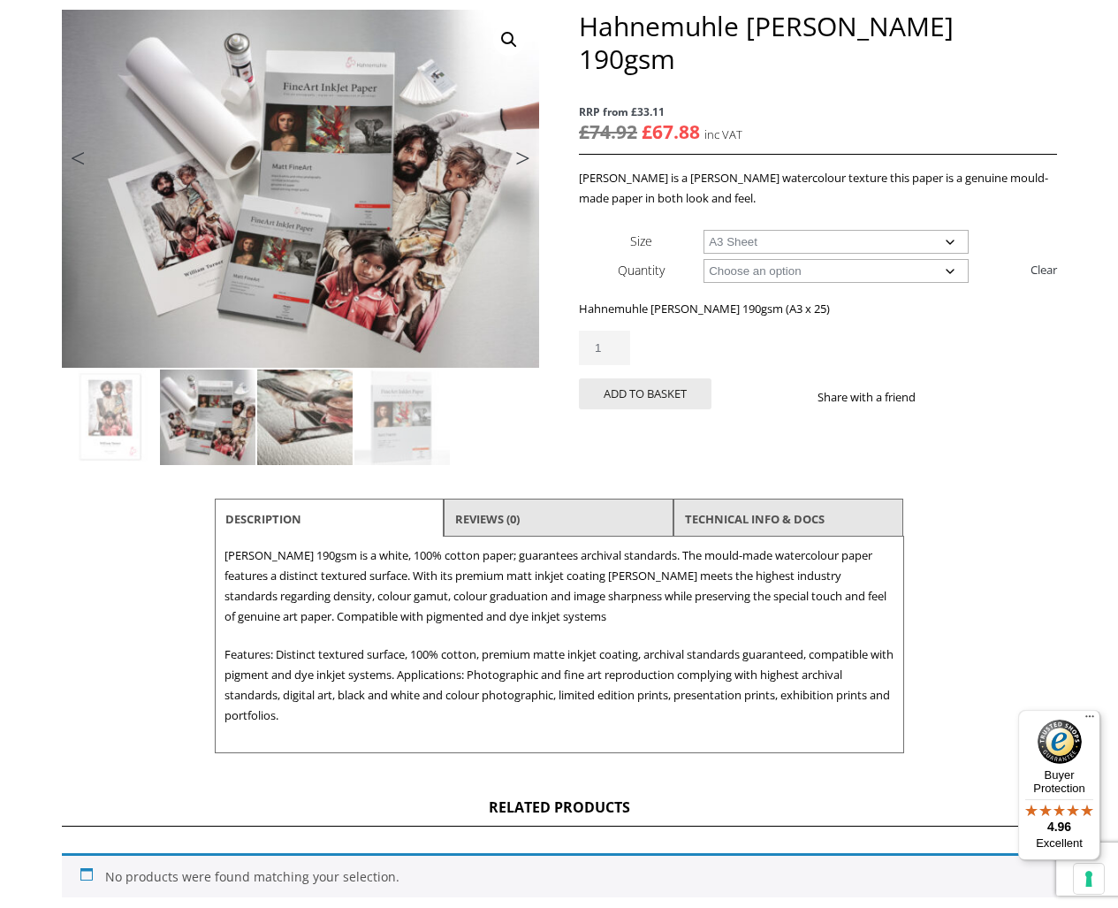
click at [301, 410] on img at bounding box center [304, 417] width 95 height 95
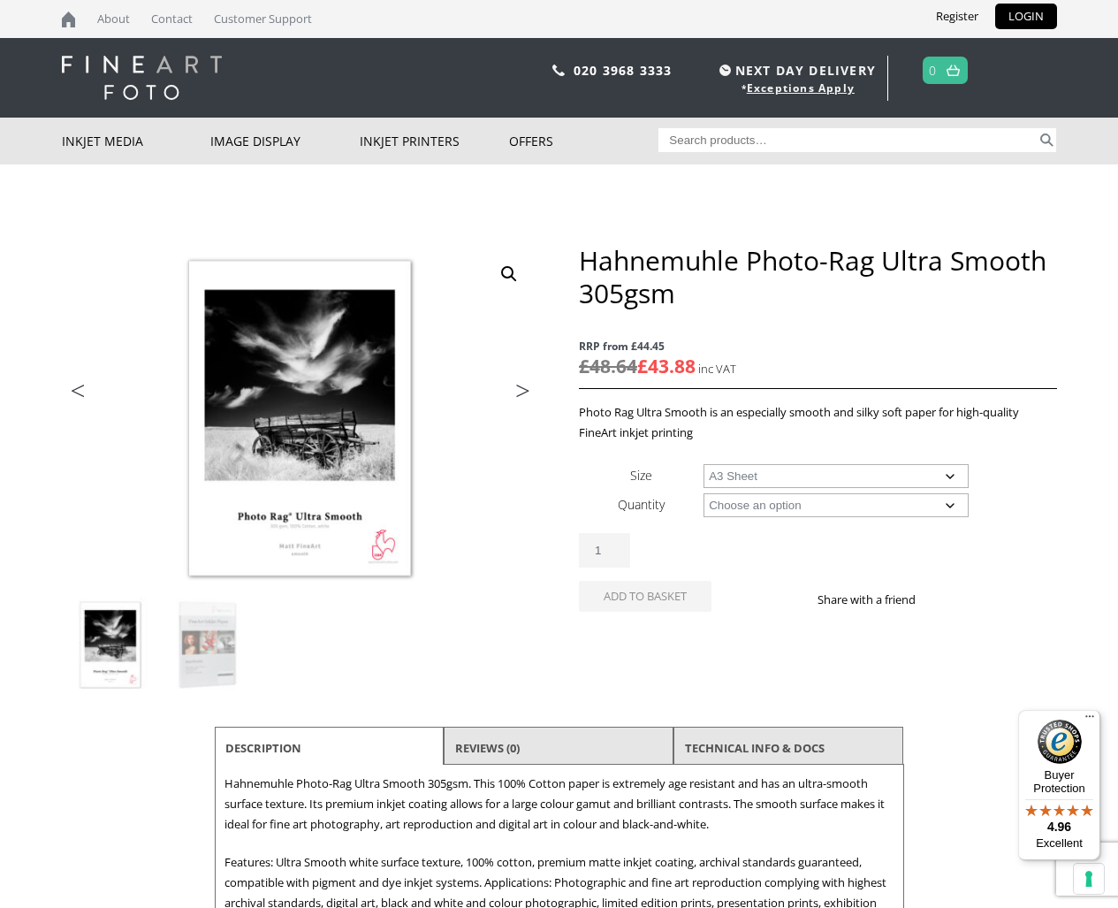
select select "a3-sheet"
select select "25-sheets"
select select "a3-sheet"
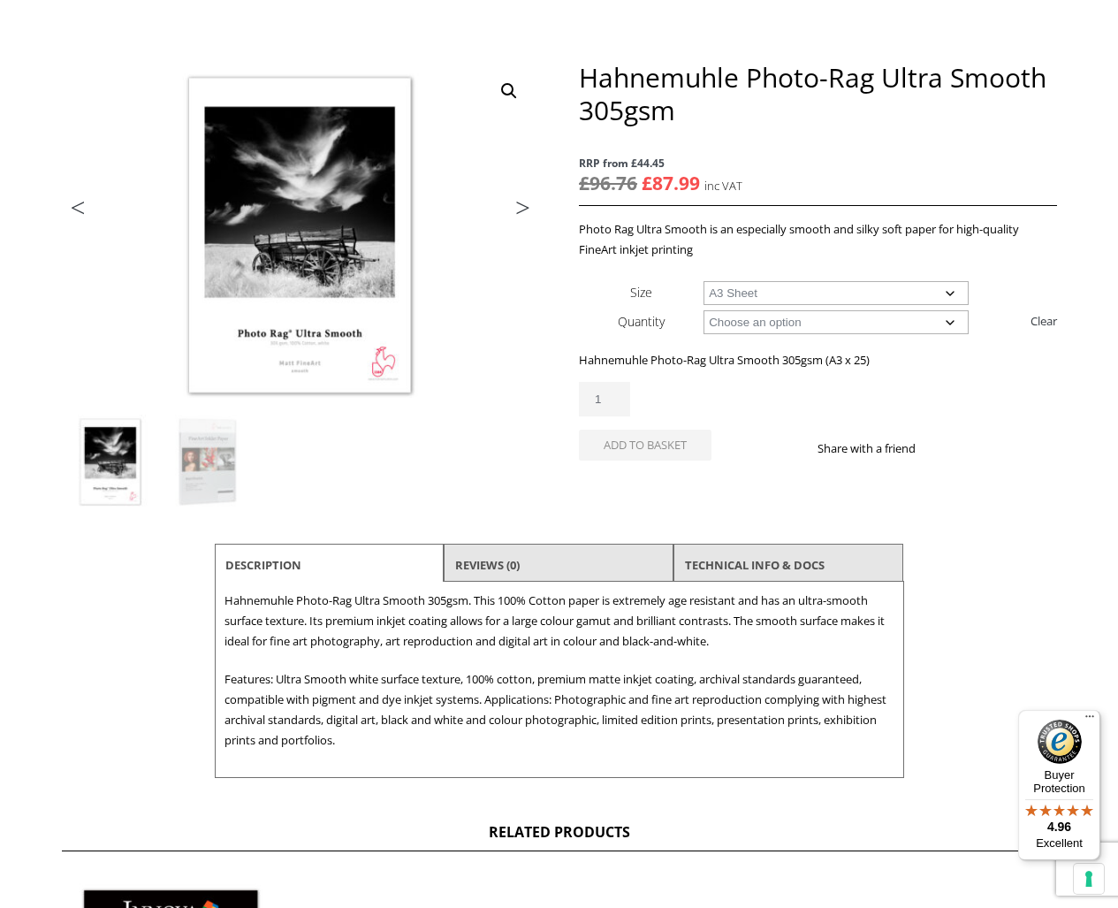
scroll to position [131, 0]
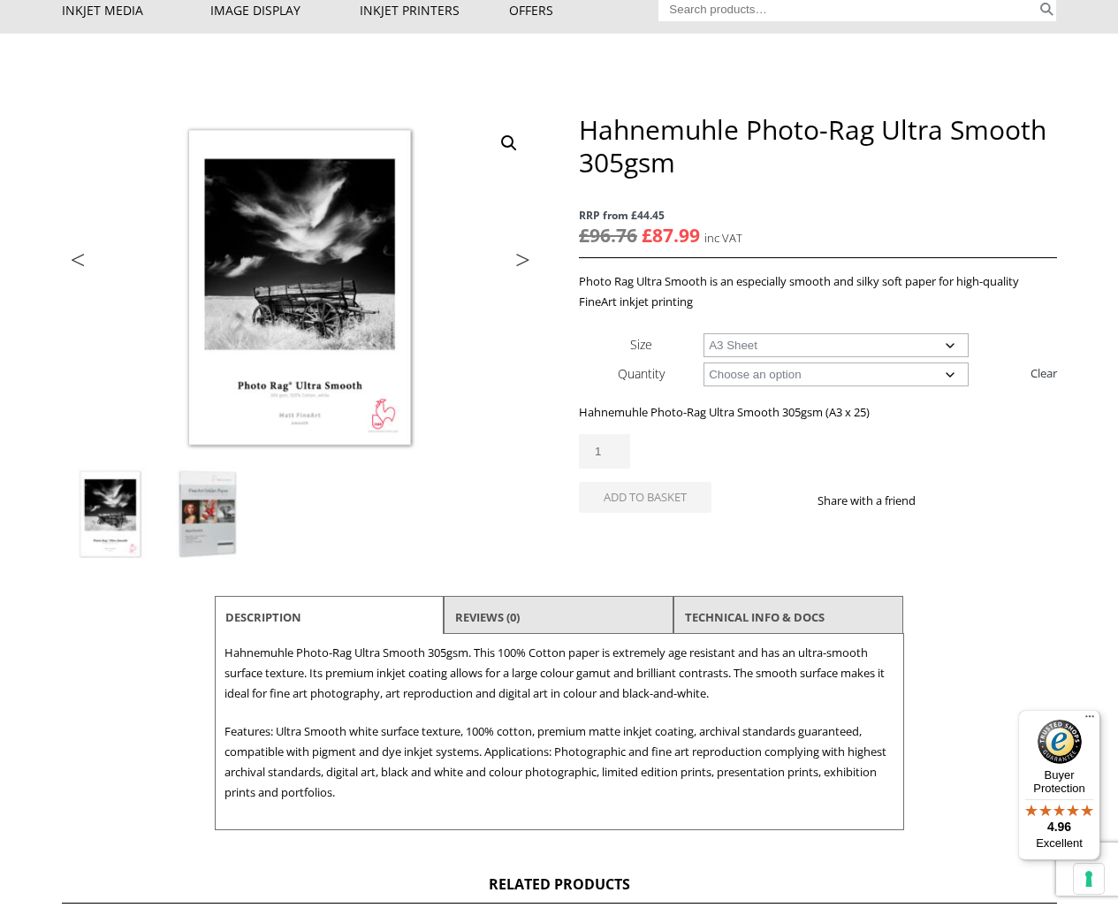
click at [216, 514] on img at bounding box center [207, 514] width 95 height 95
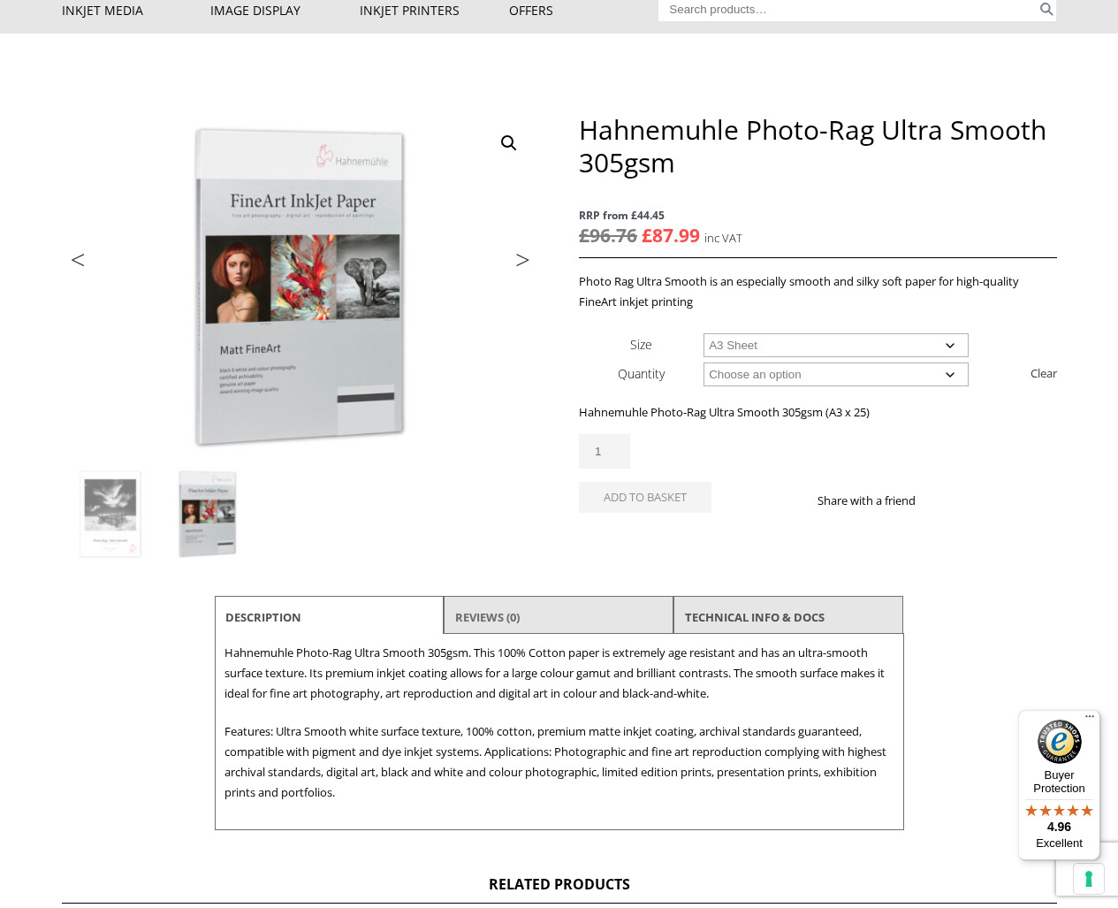
click at [491, 614] on link "Reviews (0)" at bounding box center [487, 617] width 65 height 32
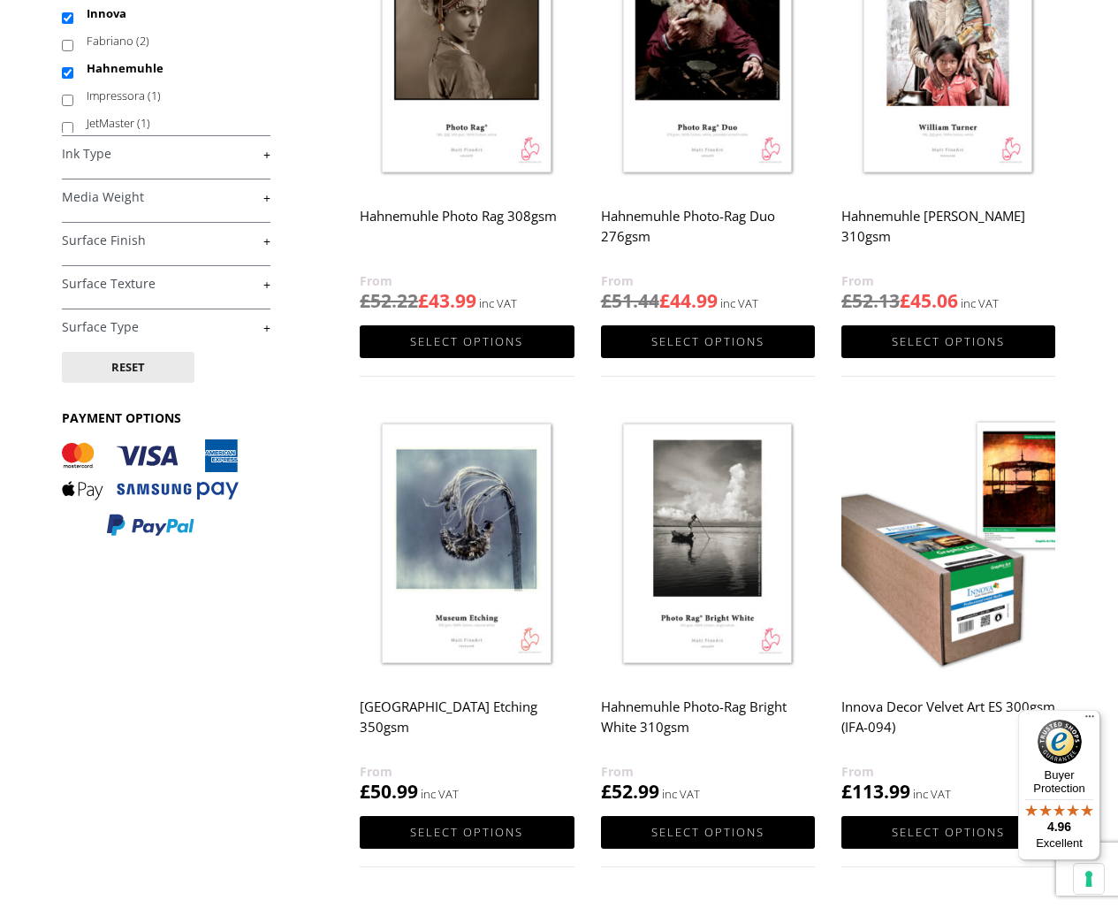
scroll to position [369, 0]
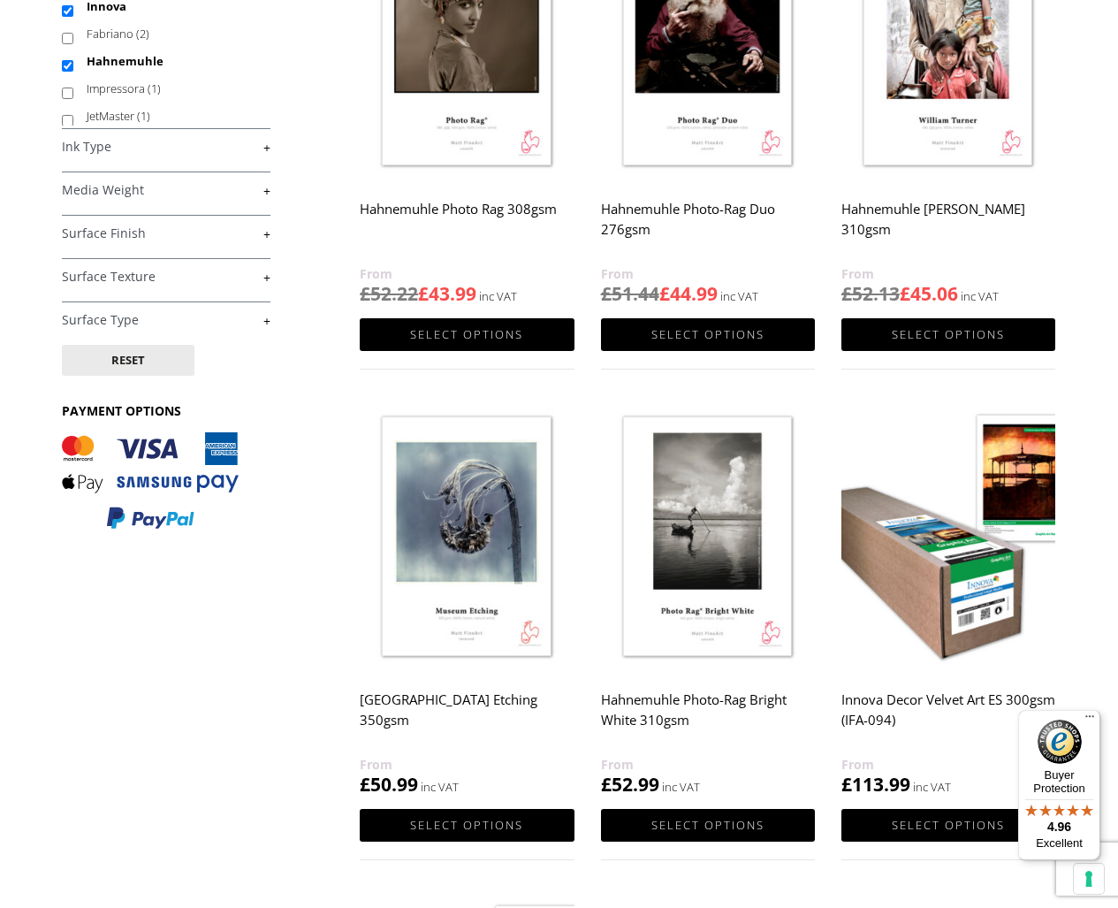
click at [716, 572] on img at bounding box center [708, 538] width 214 height 268
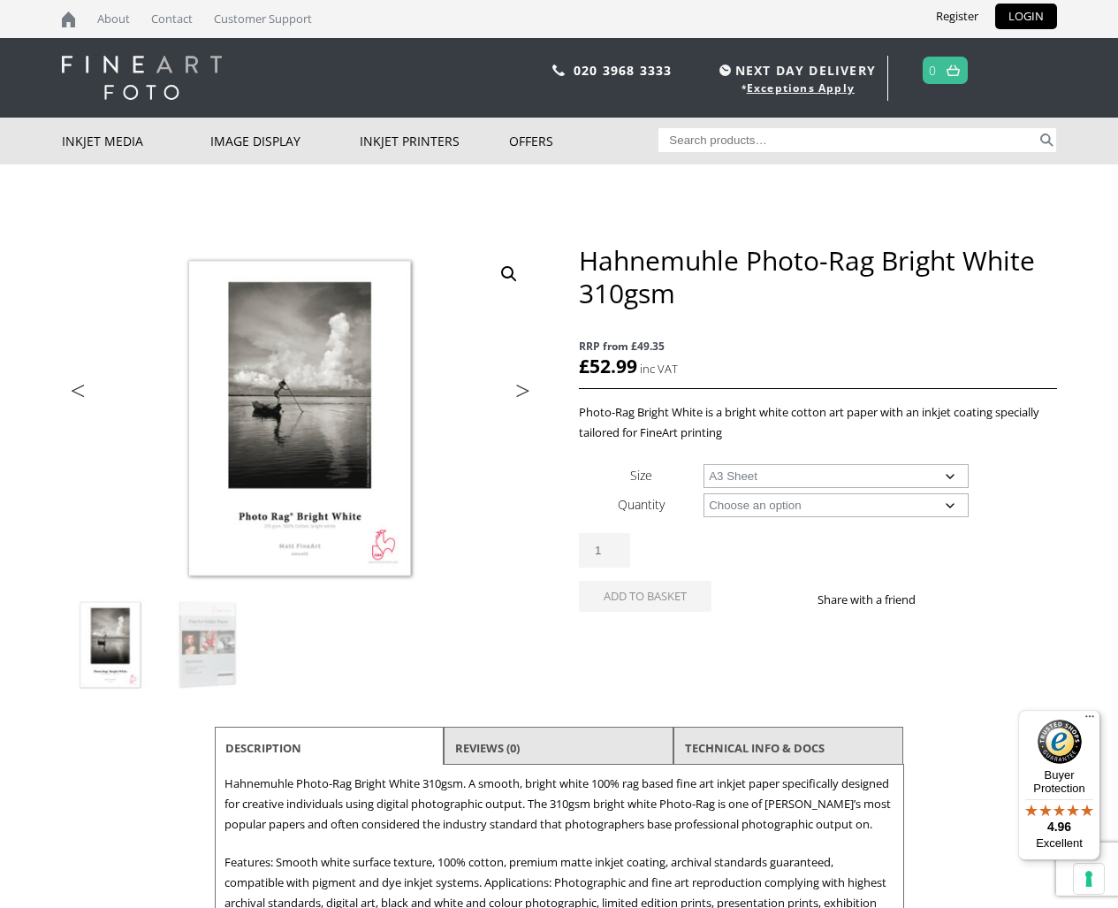
select select "a3-sheet"
select select "25-sheets"
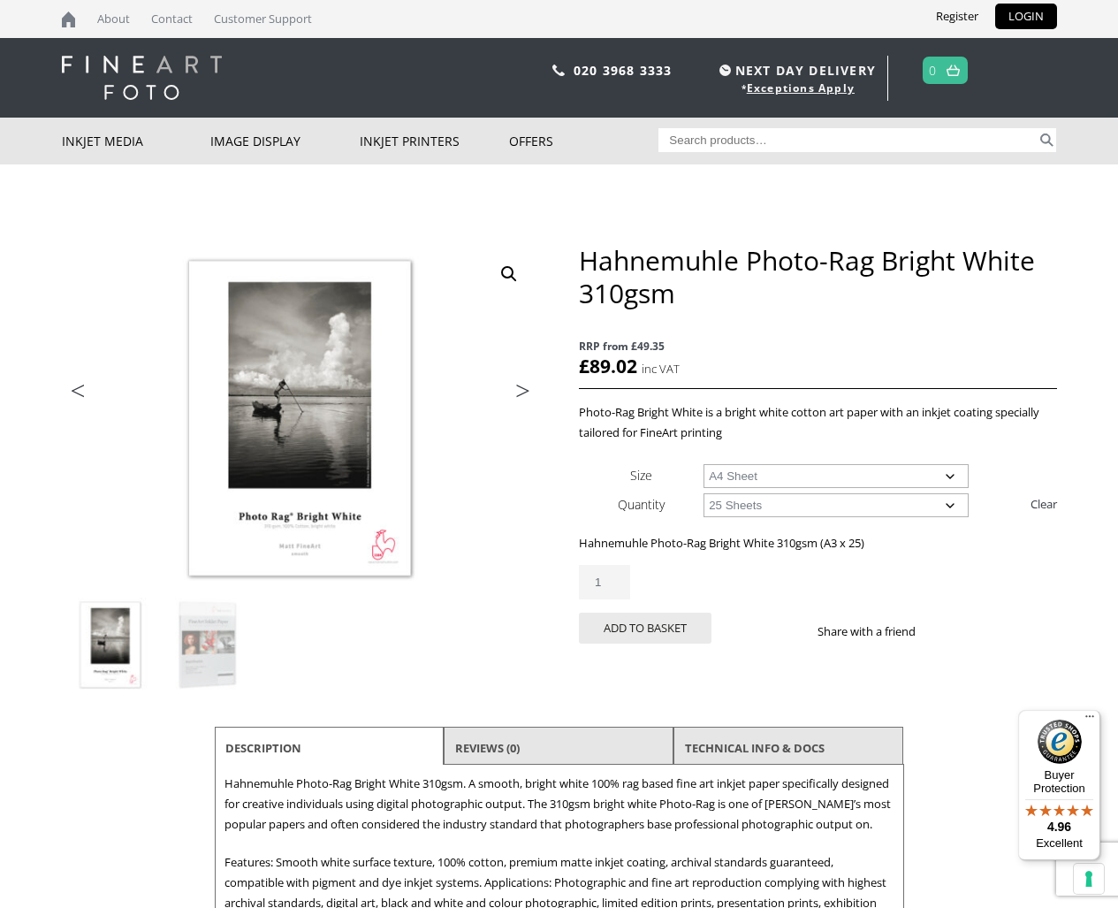
select select "a4-sheet"
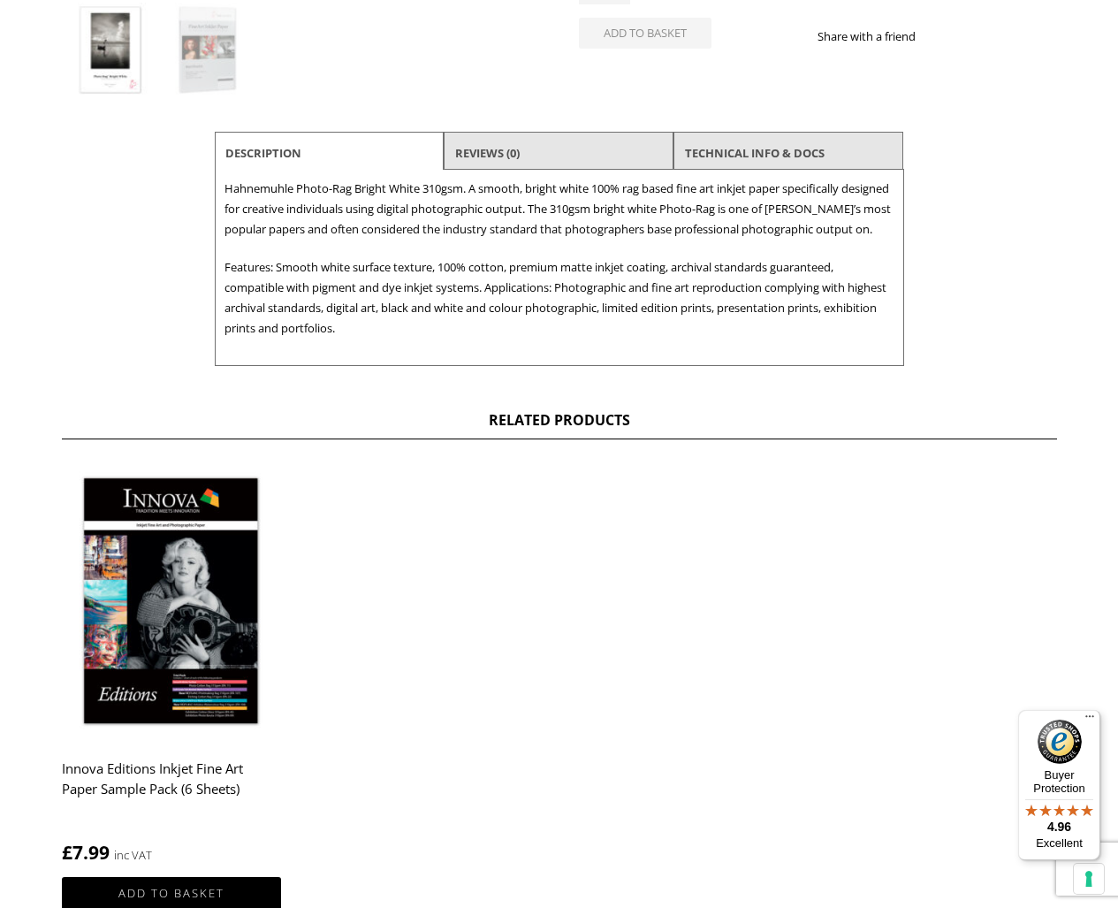
scroll to position [643, 0]
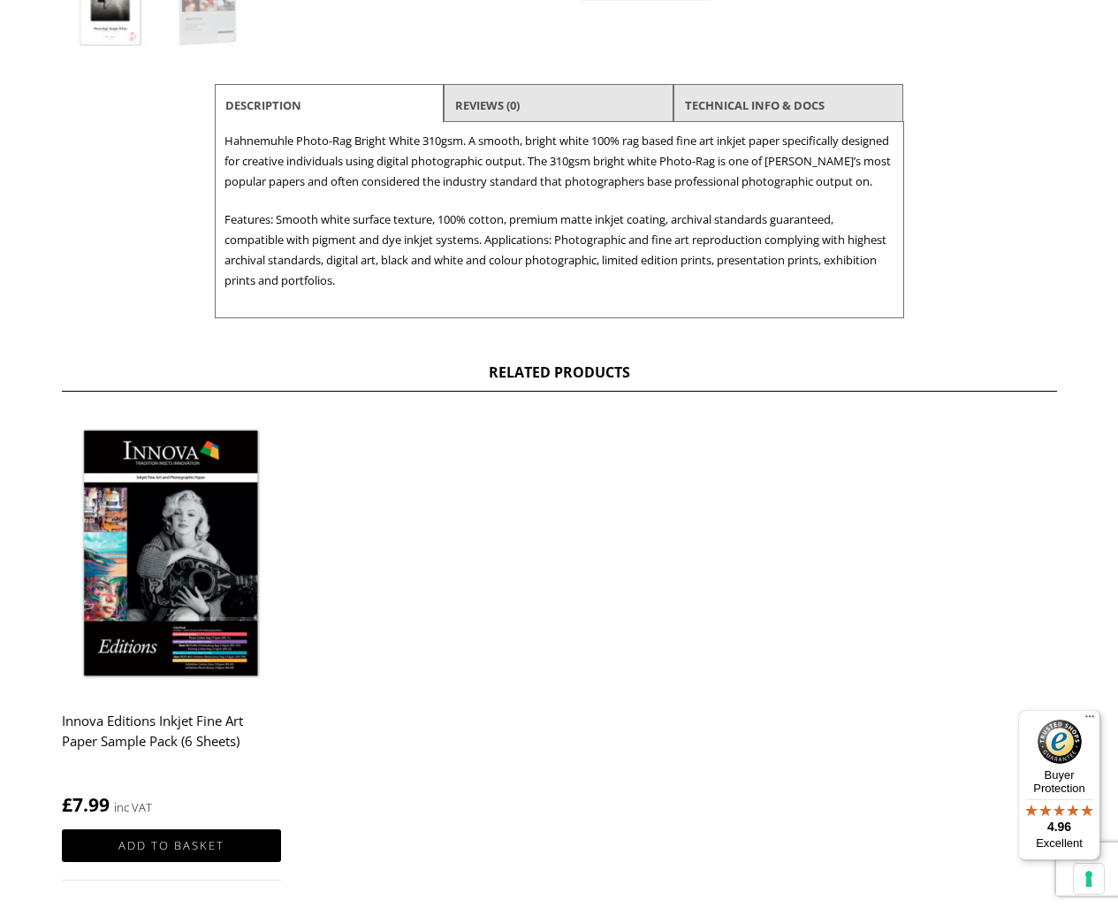
click at [173, 537] on img at bounding box center [171, 555] width 219 height 274
click at [159, 592] on img at bounding box center [171, 555] width 219 height 274
click at [165, 862] on link "Add to basket" at bounding box center [171, 845] width 219 height 33
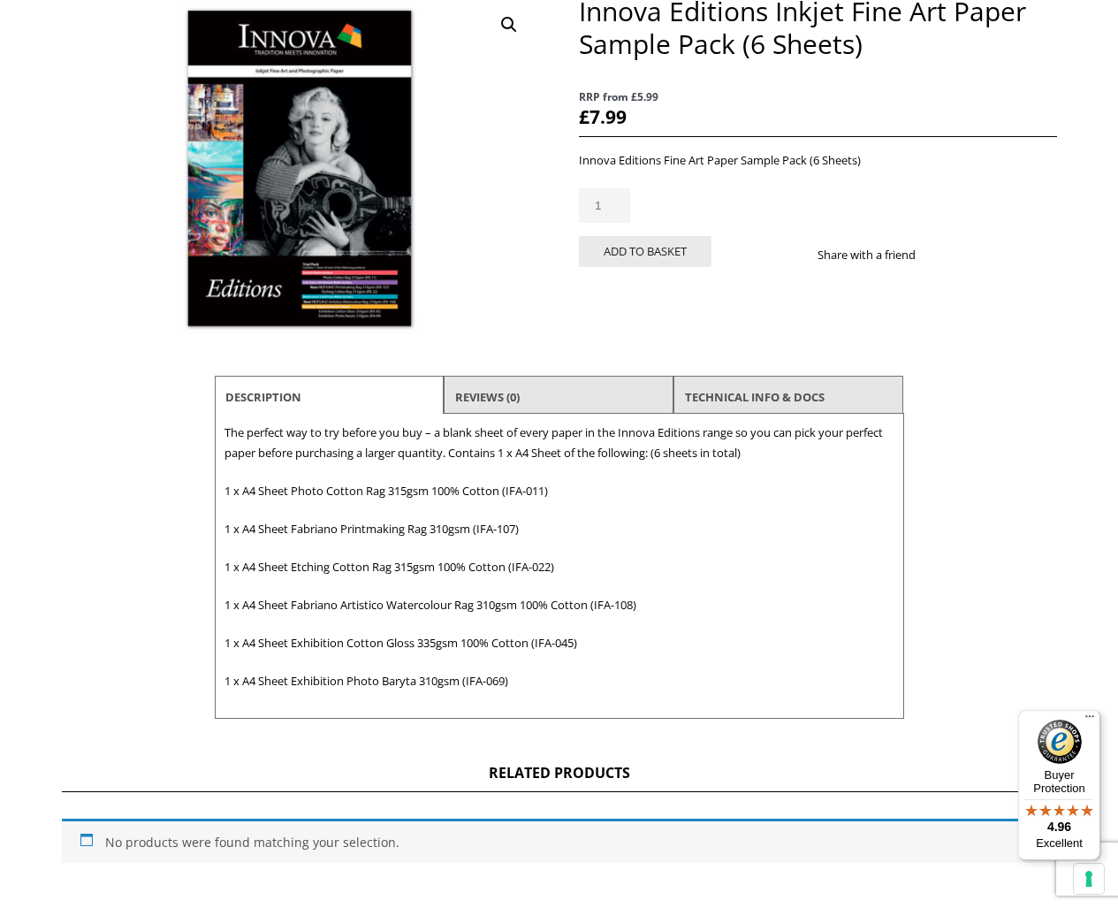
type input "2"
click at [612, 198] on input "2" at bounding box center [604, 205] width 51 height 34
click at [638, 240] on button "Add to basket" at bounding box center [645, 251] width 133 height 31
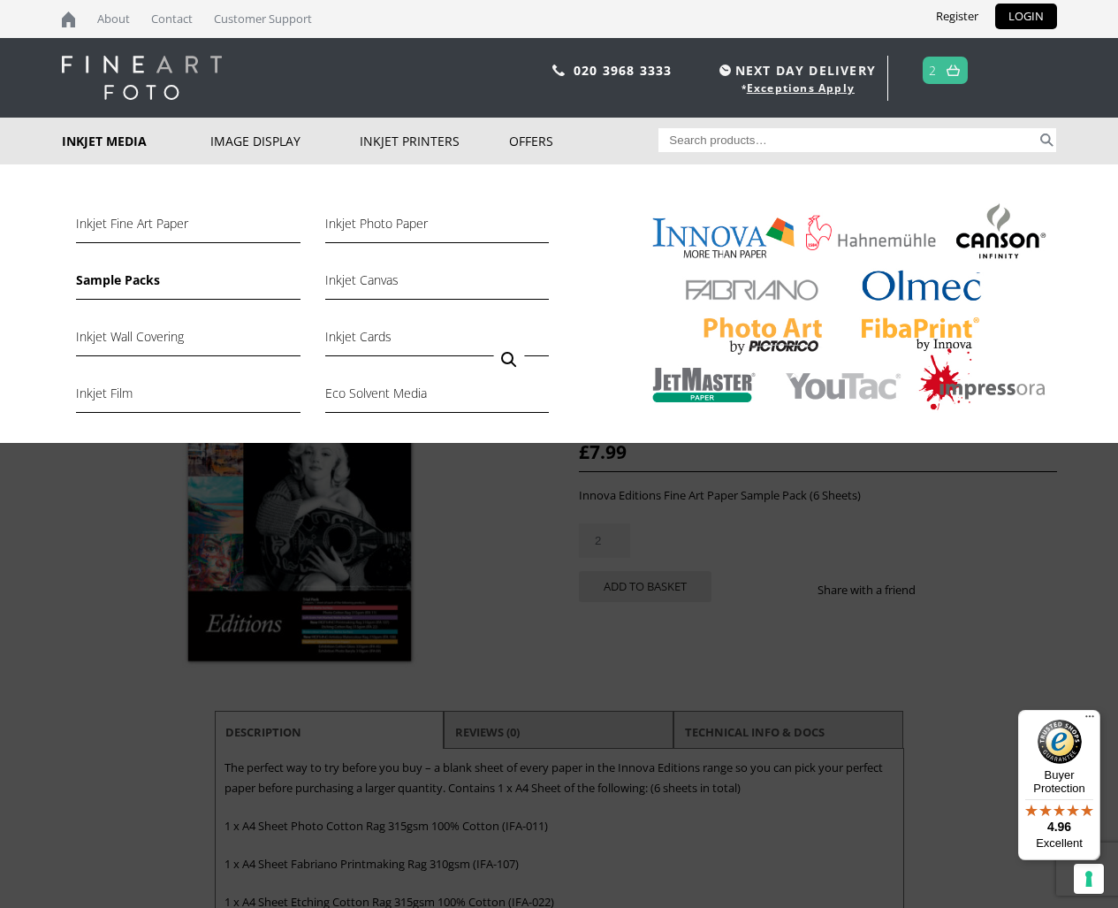
click at [129, 284] on link "Sample Packs" at bounding box center [188, 285] width 224 height 30
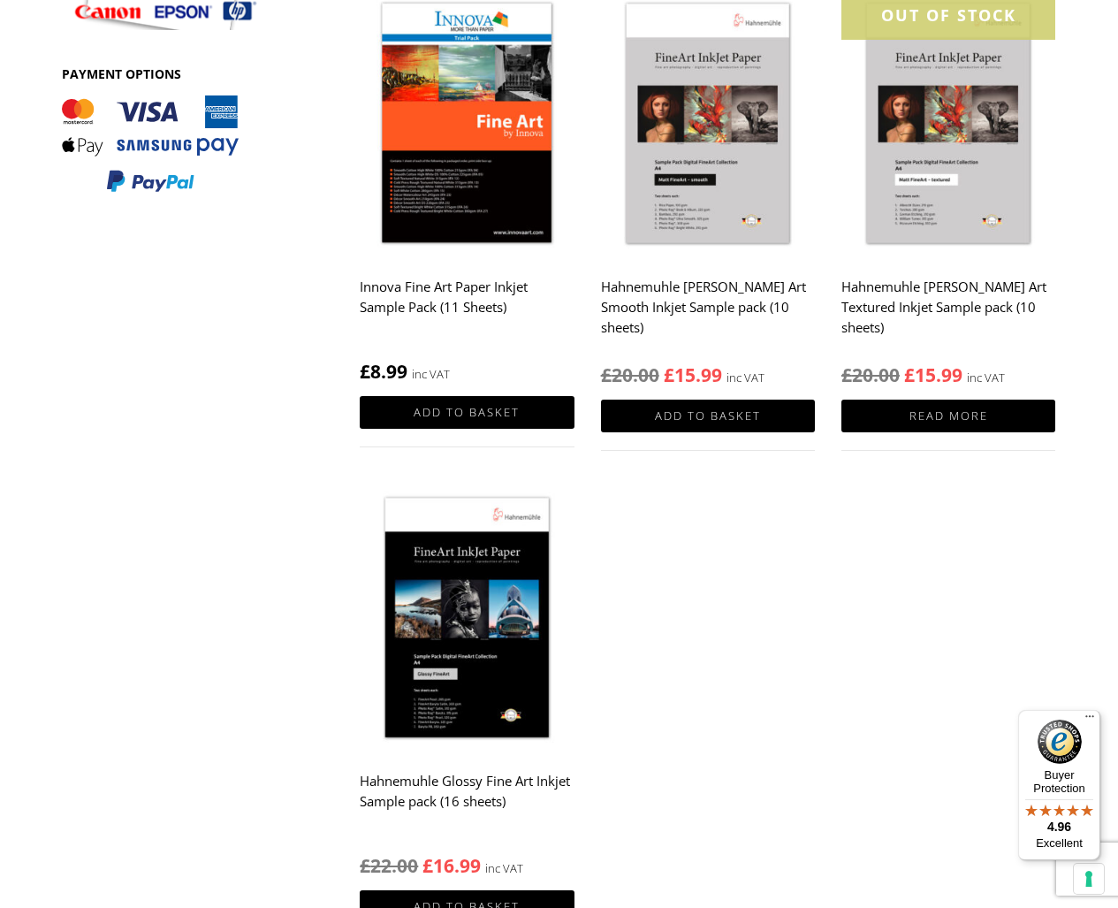
scroll to position [762, 0]
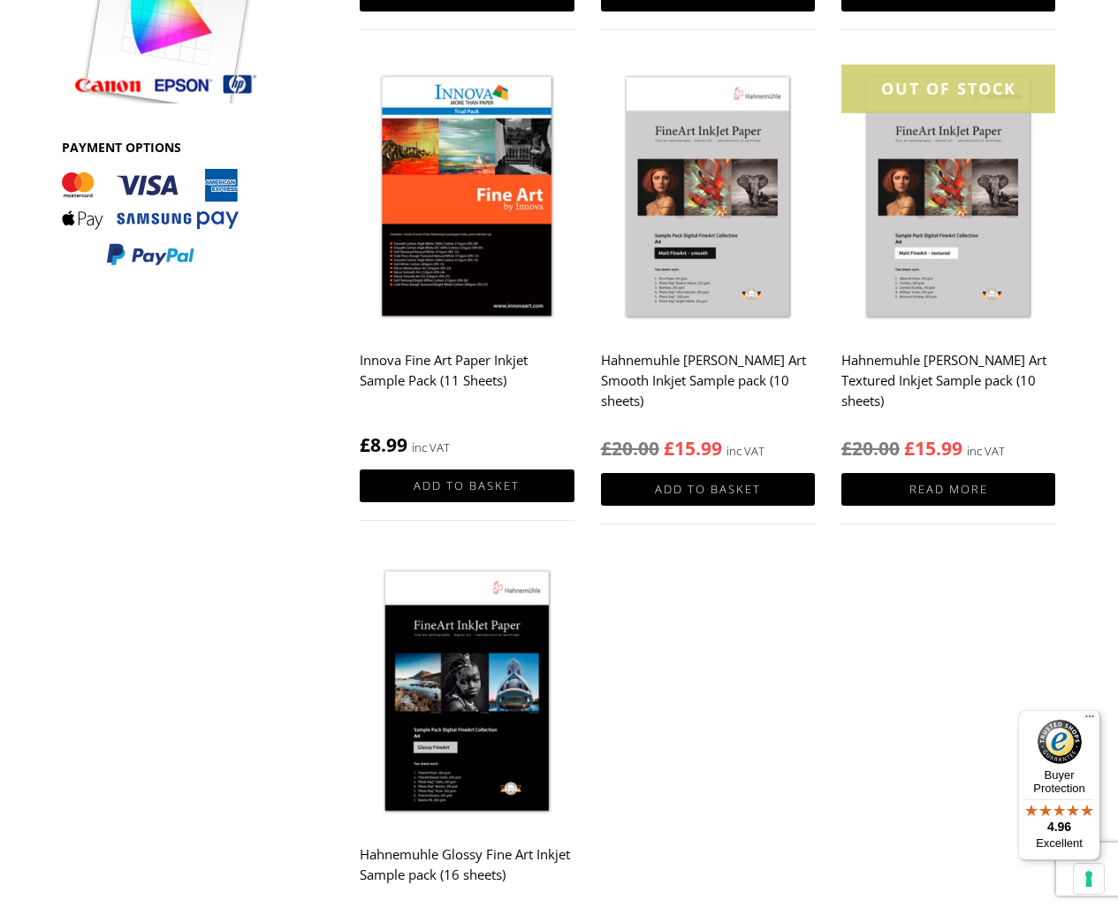
click at [469, 220] on img at bounding box center [467, 199] width 214 height 268
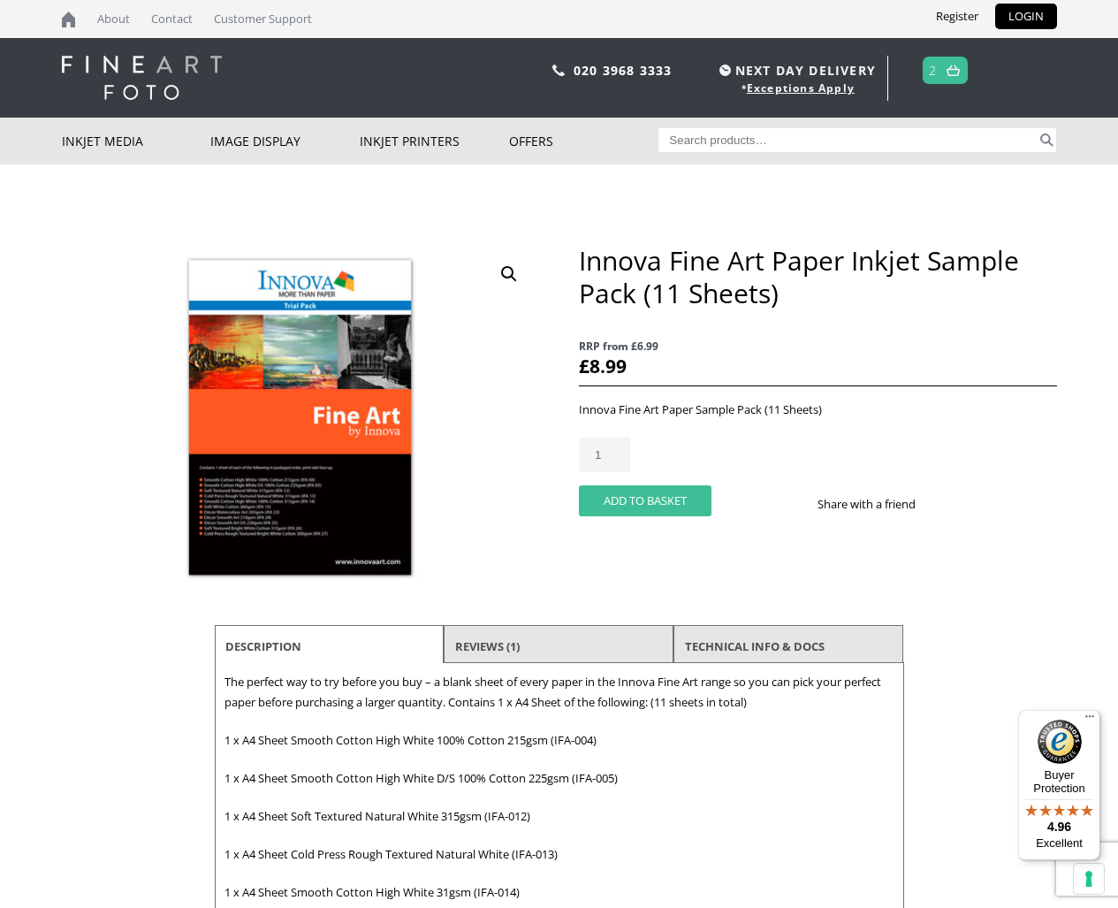
click at [639, 505] on button "Add to basket" at bounding box center [645, 500] width 133 height 31
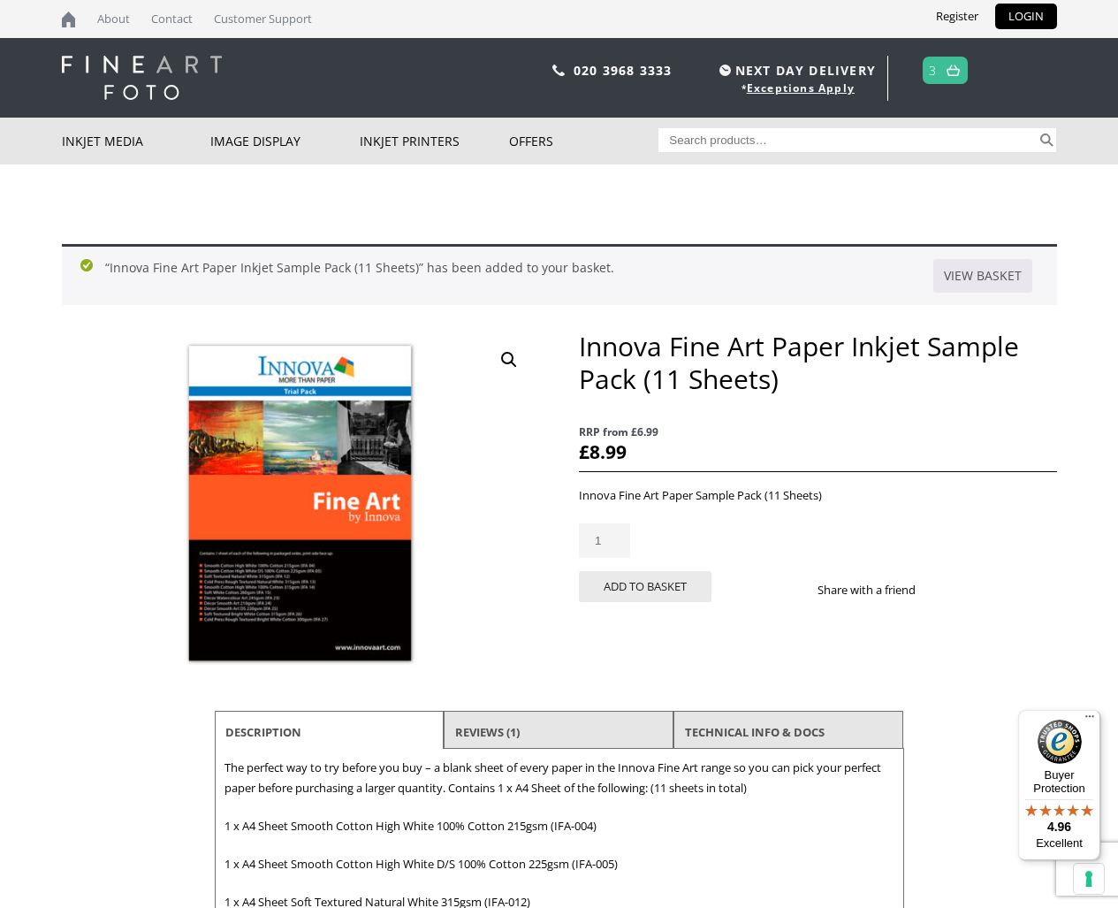
click at [940, 70] on span "3" at bounding box center [945, 70] width 45 height 27
click at [949, 71] on img at bounding box center [953, 70] width 13 height 11
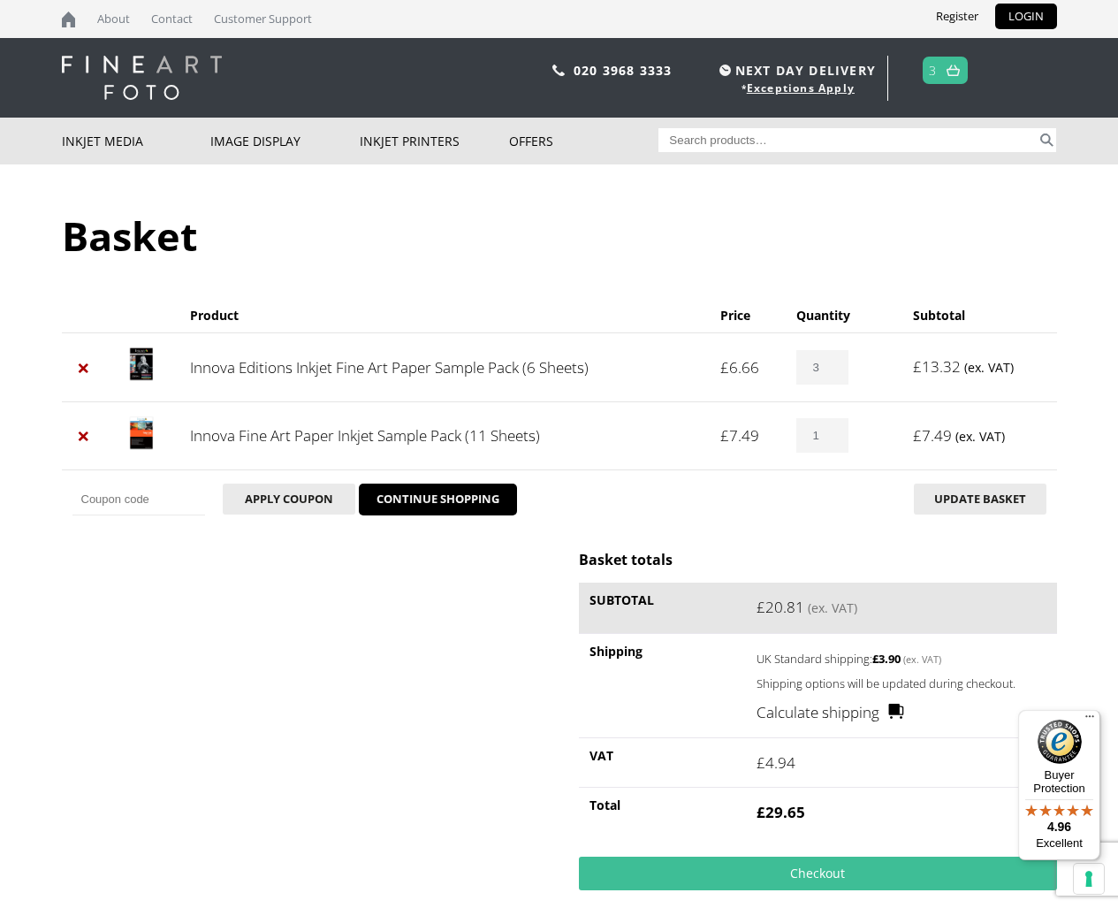
click at [834, 362] on input "3" at bounding box center [822, 367] width 51 height 34
click at [833, 370] on input "2" at bounding box center [822, 367] width 51 height 34
type input "1"
click at [833, 370] on input "1" at bounding box center [822, 367] width 51 height 34
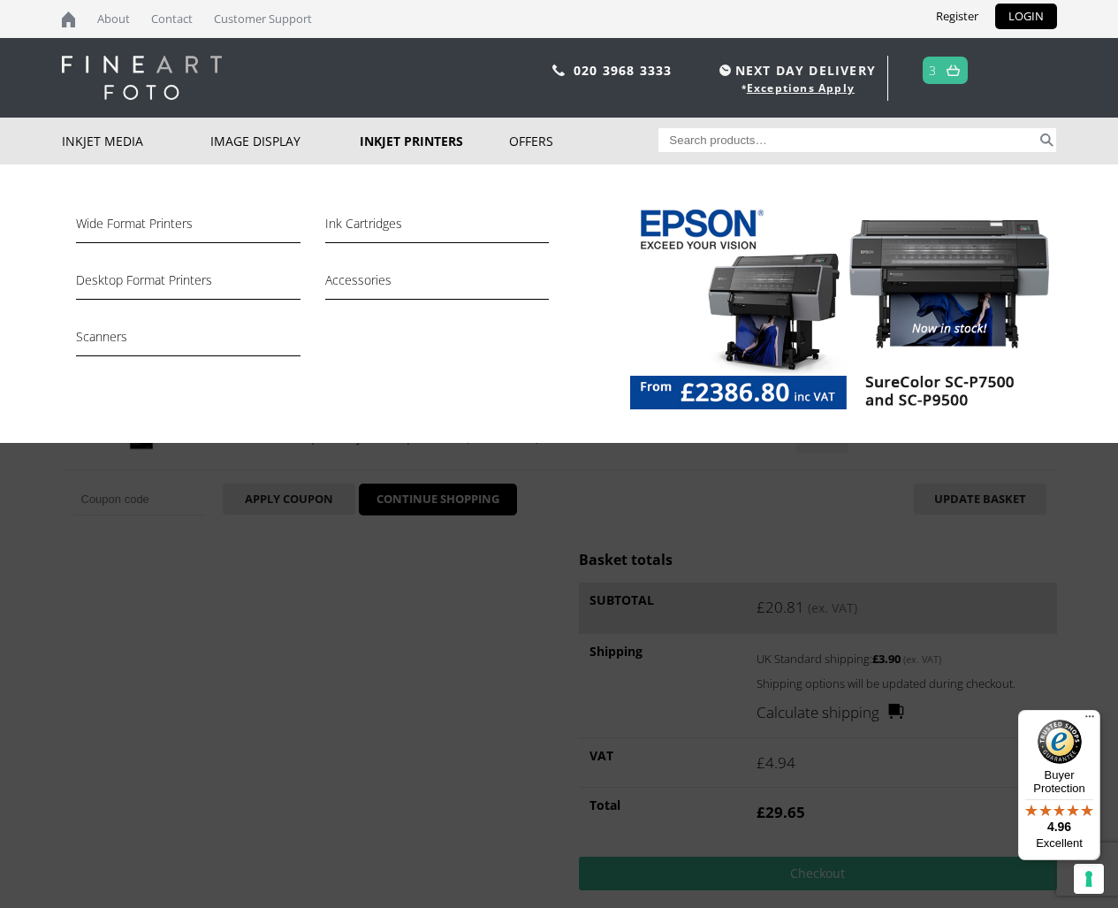
click at [387, 150] on link "Inkjet Printers" at bounding box center [434, 141] width 149 height 47
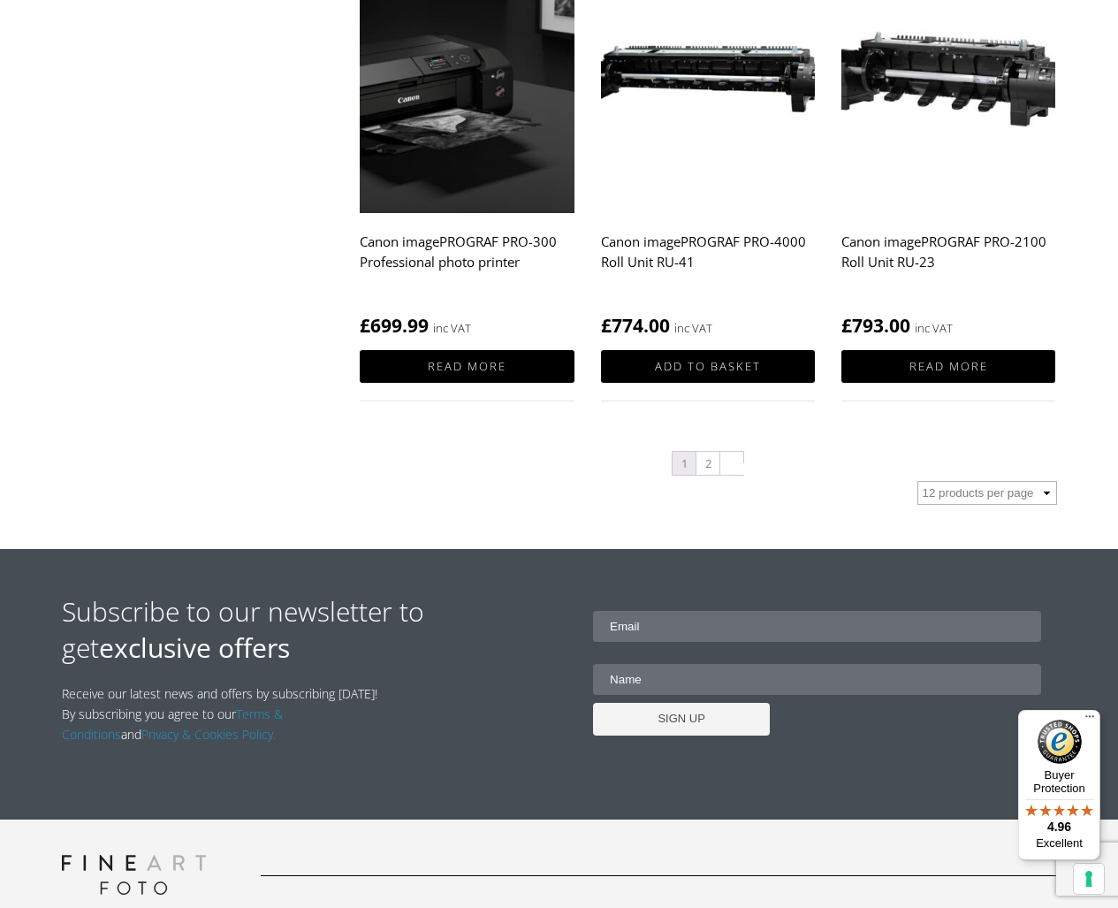
scroll to position [1841, 0]
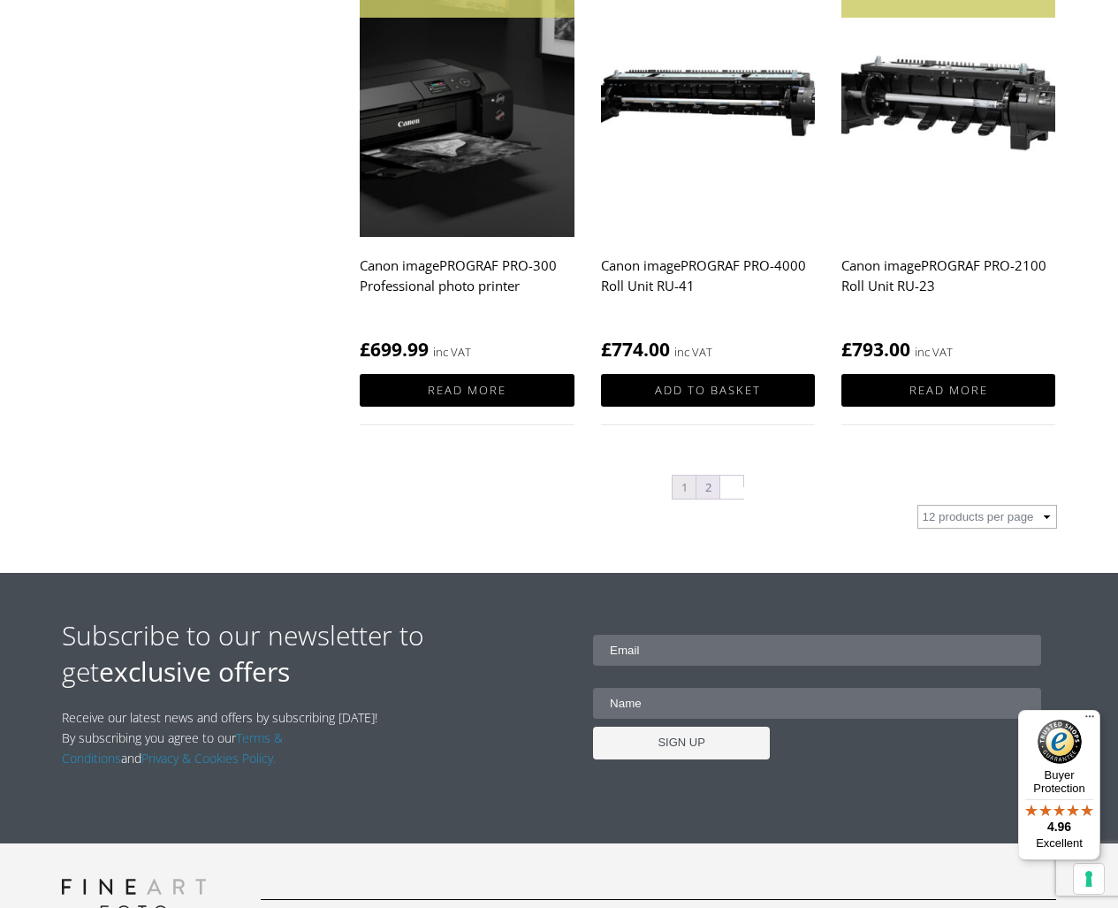
click at [711, 488] on link "2" at bounding box center [708, 487] width 23 height 23
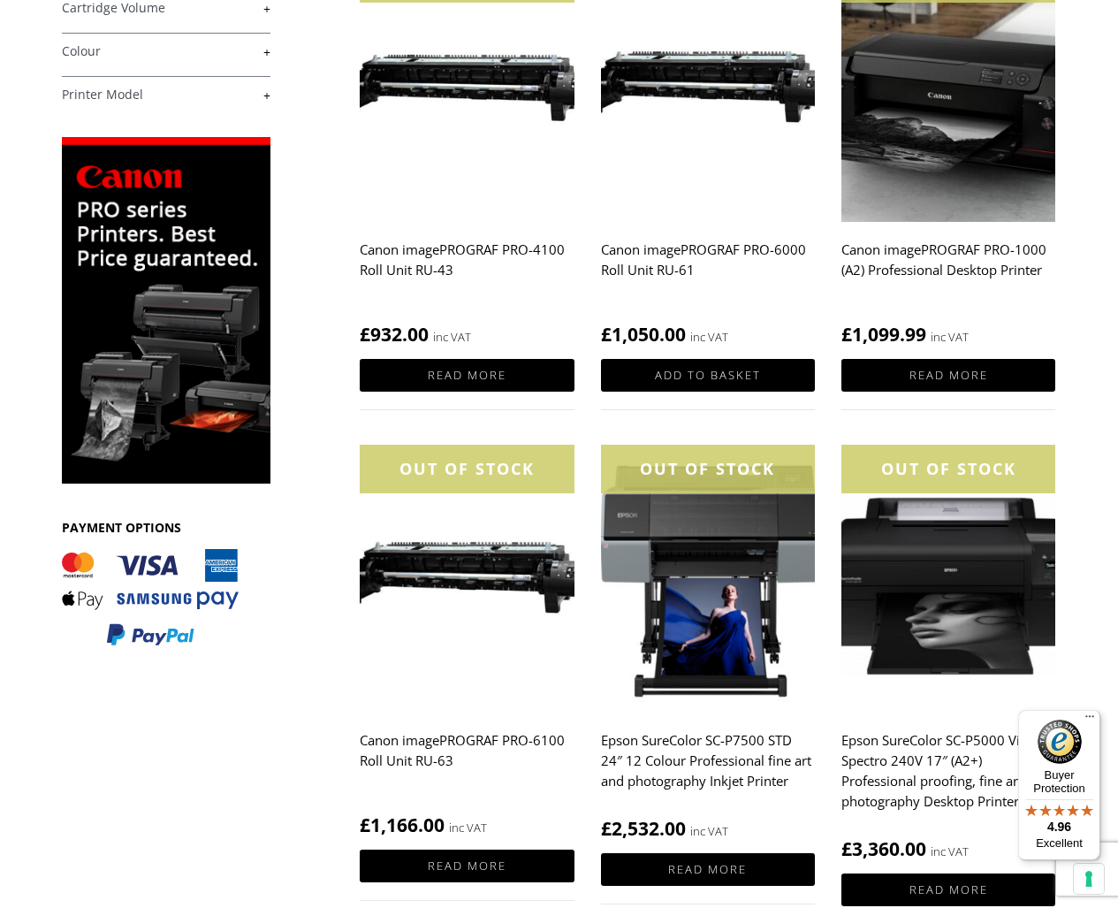
scroll to position [373, 0]
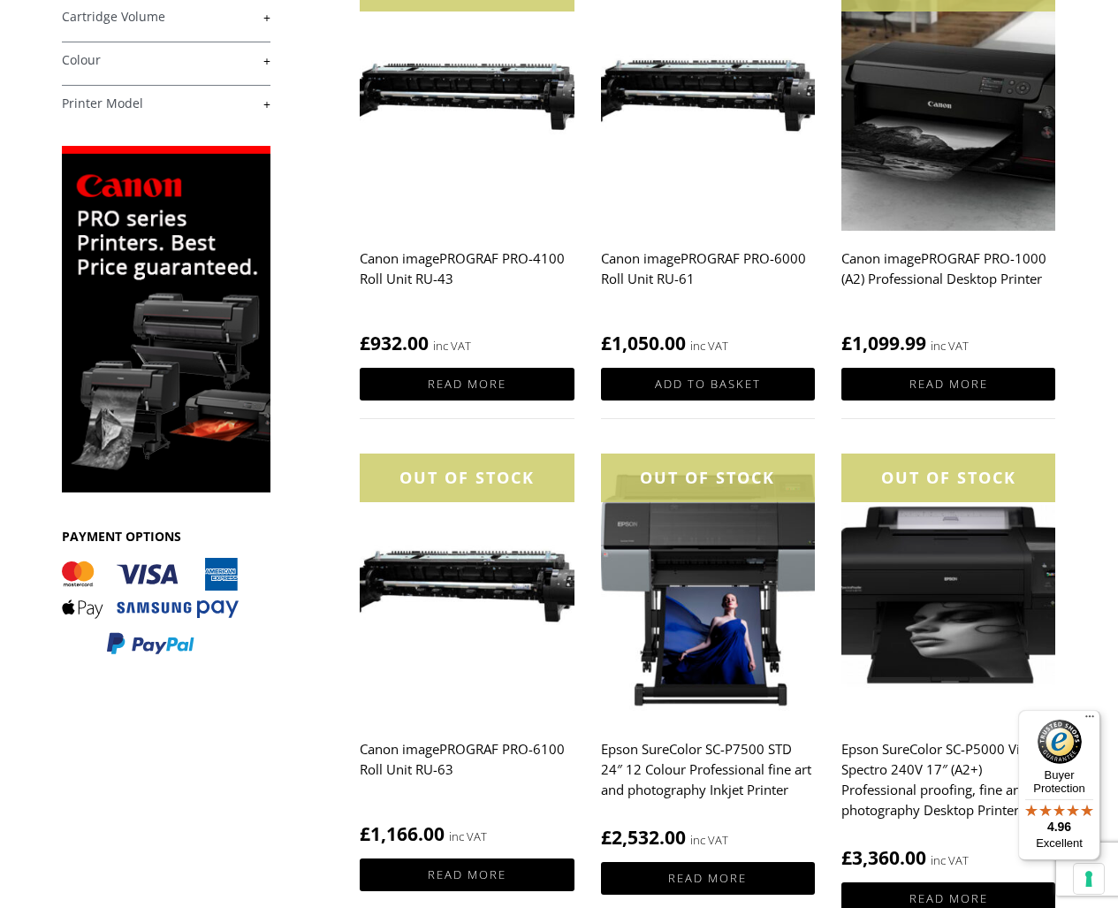
click at [912, 262] on h2 "Canon imagePROGRAF PRO-1000 (A2) Professional Desktop Printer" at bounding box center [949, 277] width 214 height 71
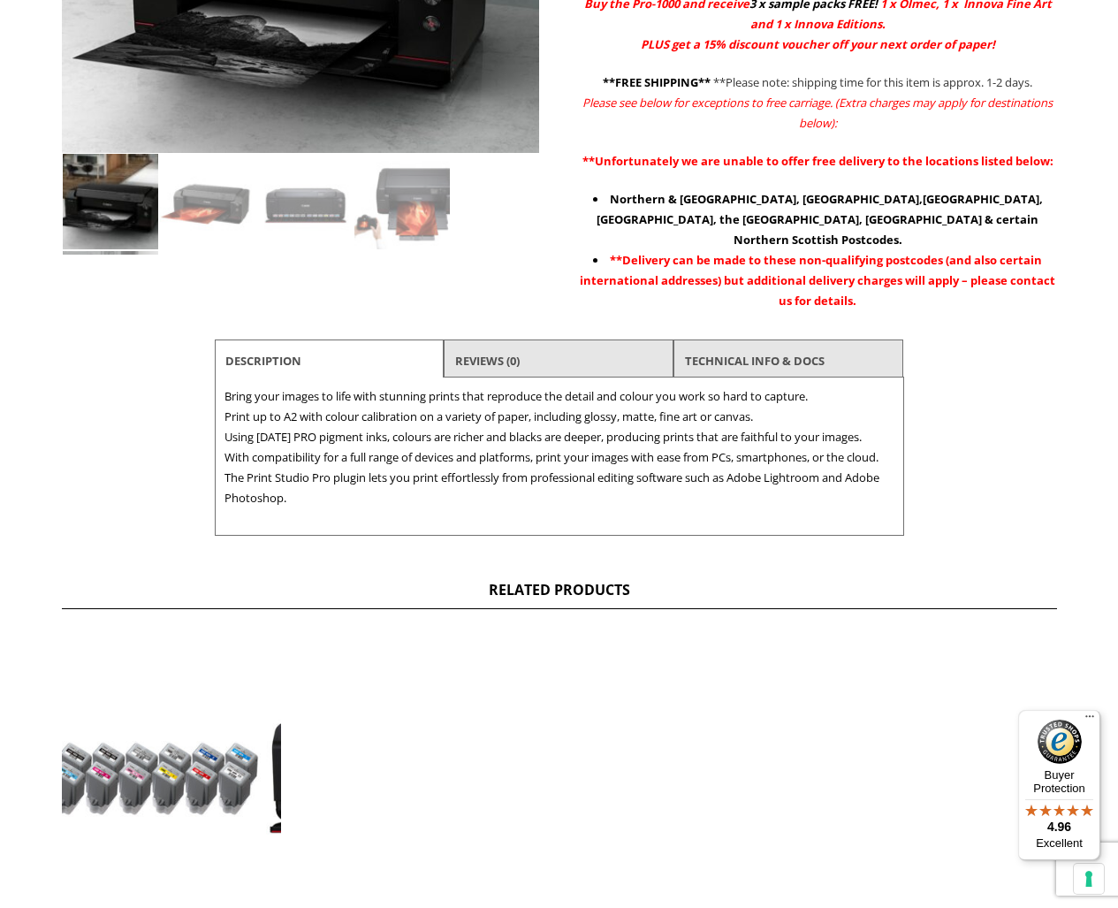
scroll to position [613, 0]
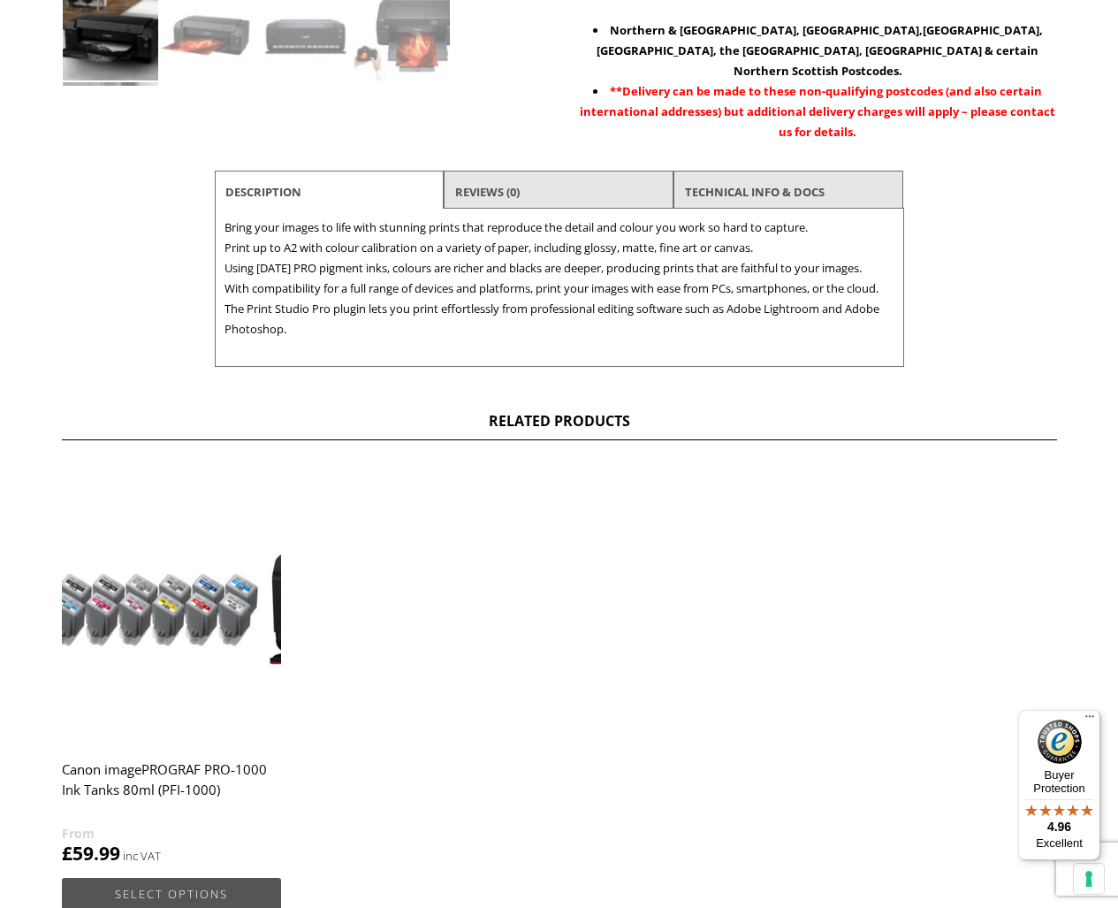
click at [169, 878] on link "Select options" at bounding box center [171, 894] width 219 height 33
click at [179, 878] on link "Select options" at bounding box center [171, 894] width 219 height 33
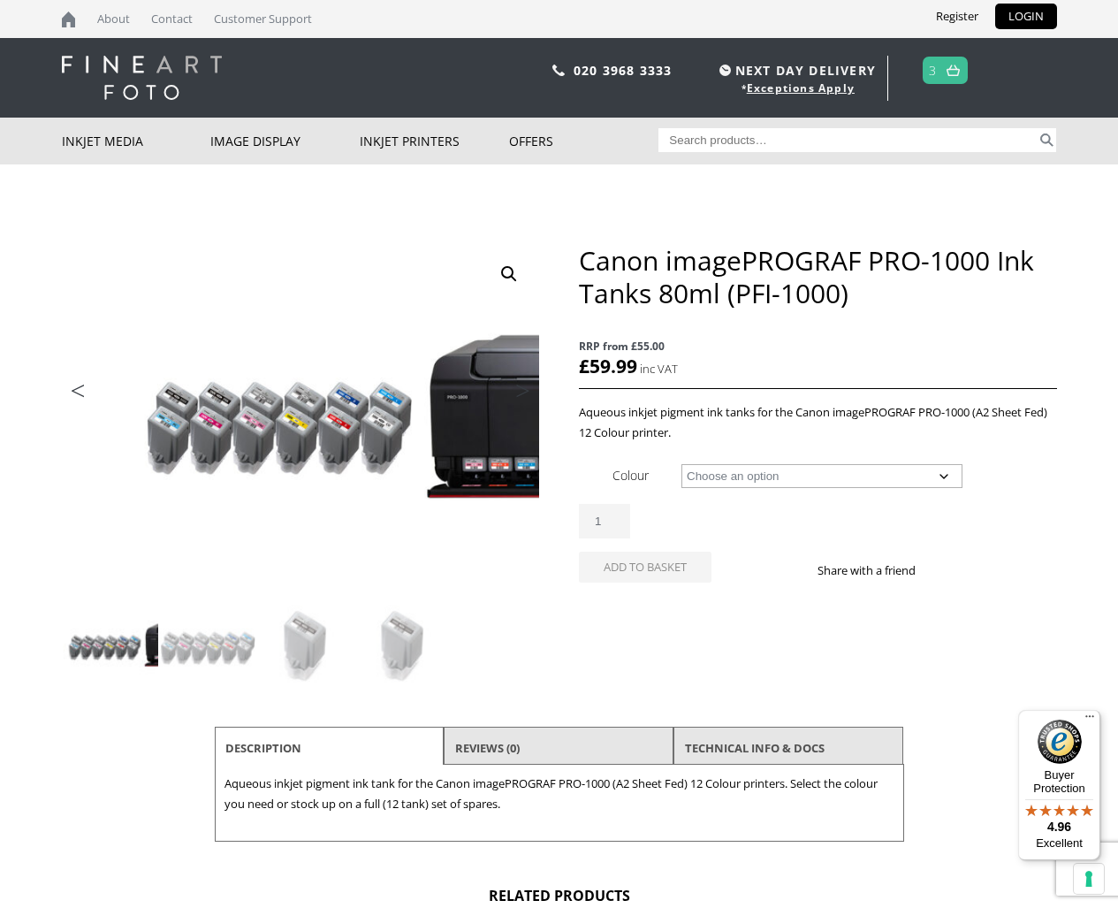
select select "multicolour"
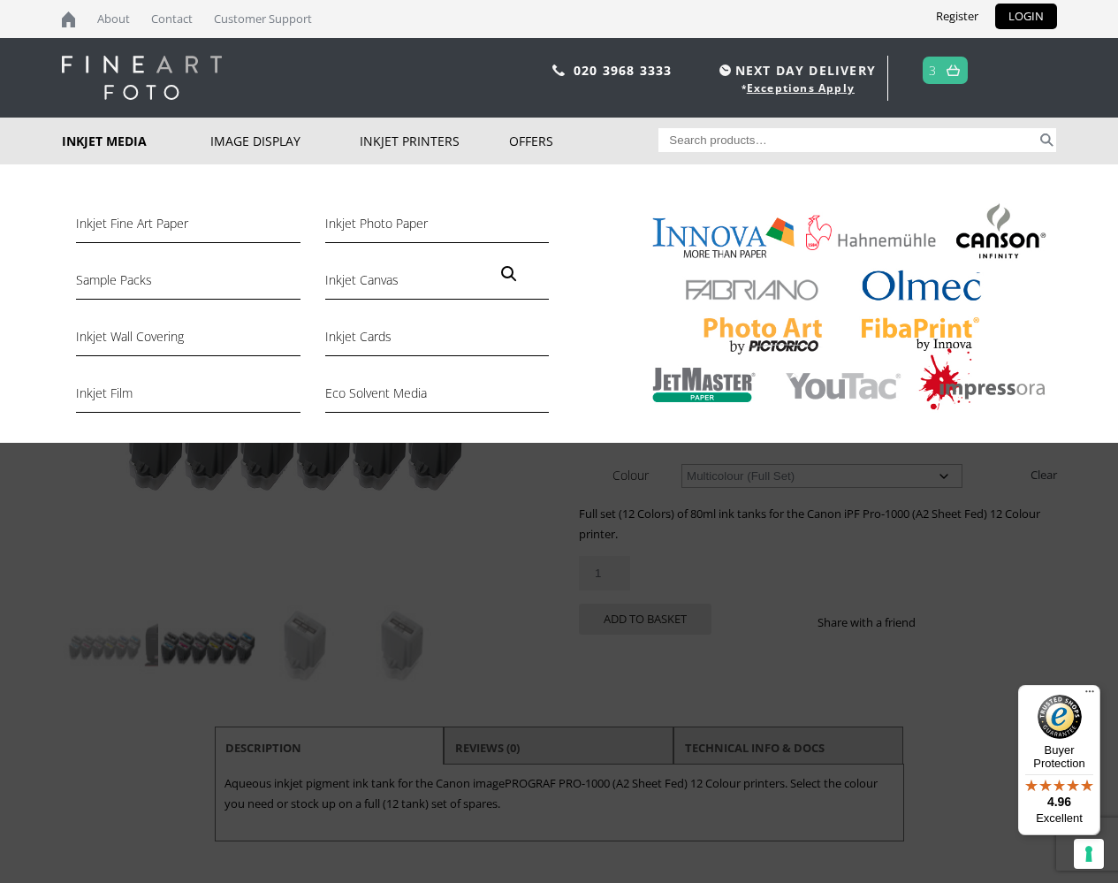
click at [81, 145] on link "Inkjet Media" at bounding box center [136, 141] width 149 height 47
